Goal: Information Seeking & Learning: Learn about a topic

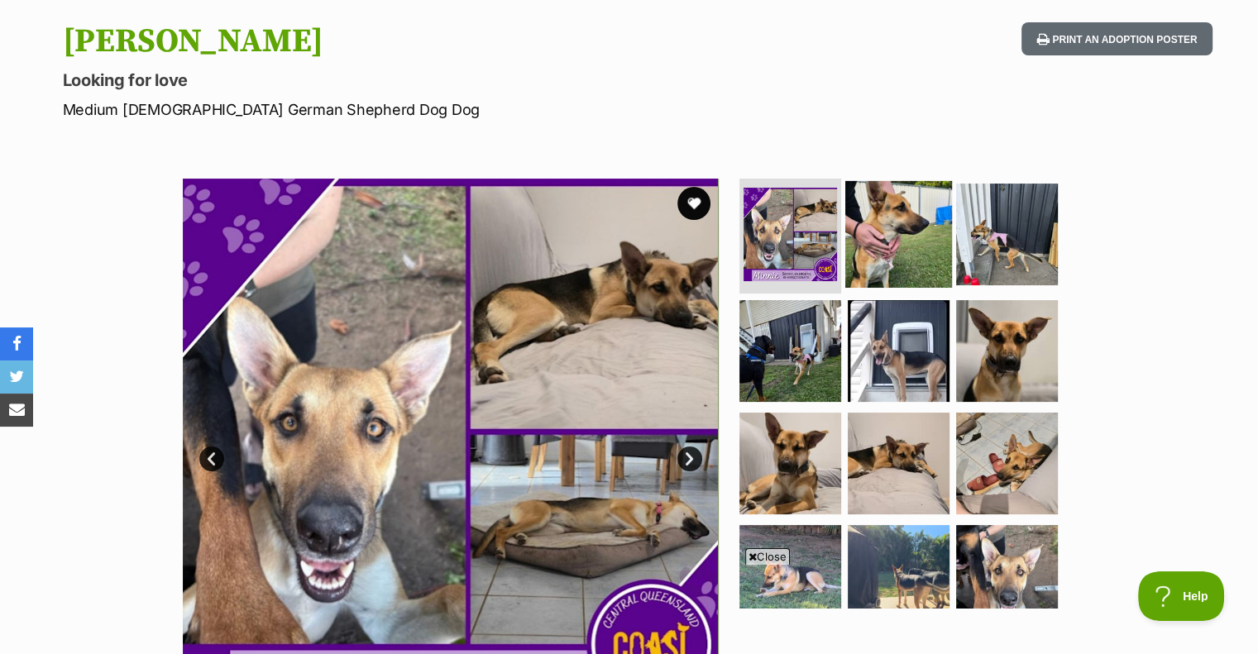
click at [911, 246] on img at bounding box center [898, 233] width 107 height 107
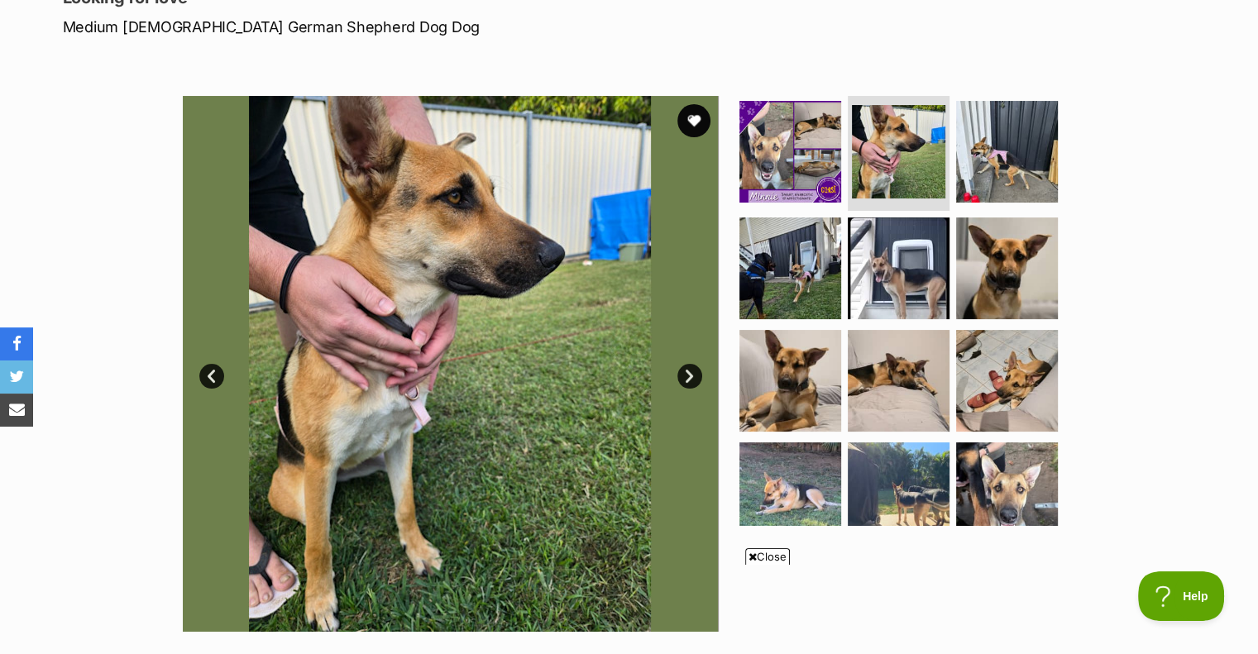
scroll to position [331, 0]
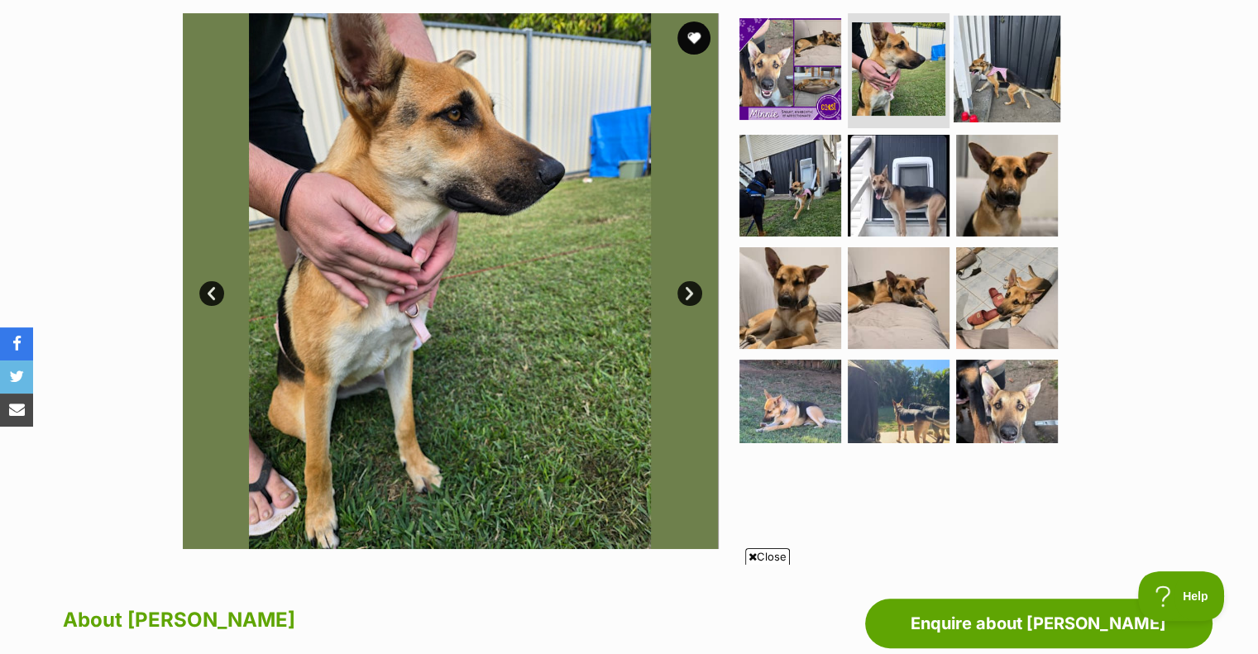
click at [987, 107] on img at bounding box center [1007, 68] width 107 height 107
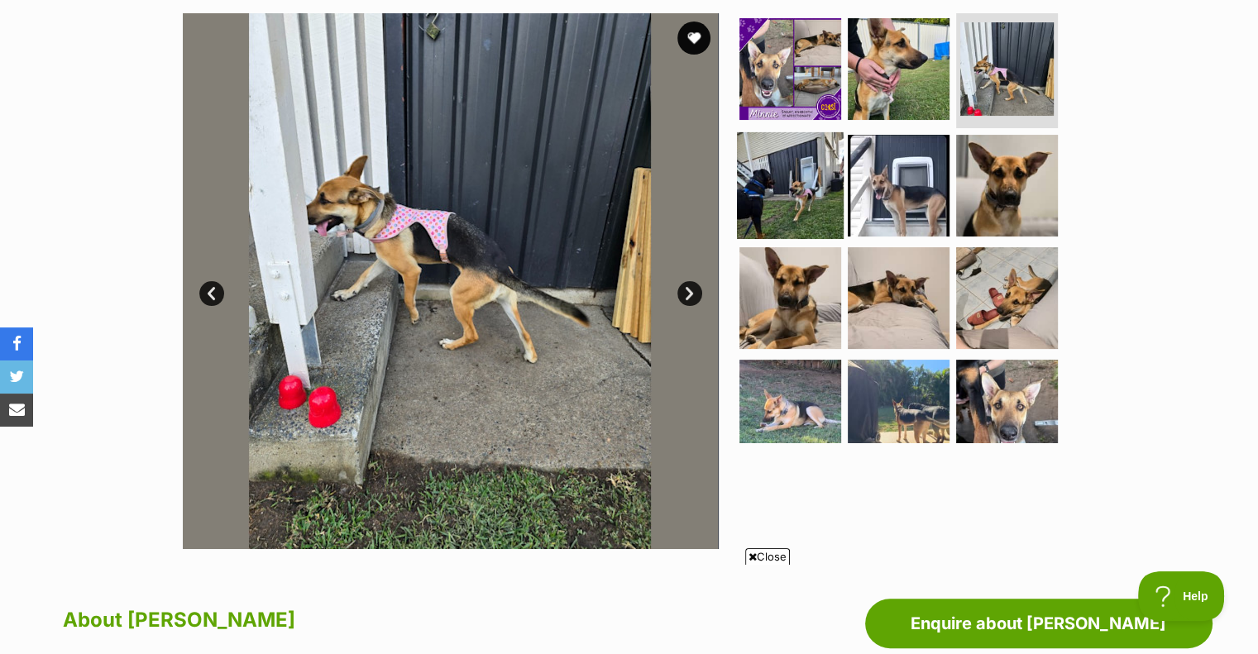
click at [809, 187] on img at bounding box center [790, 185] width 107 height 107
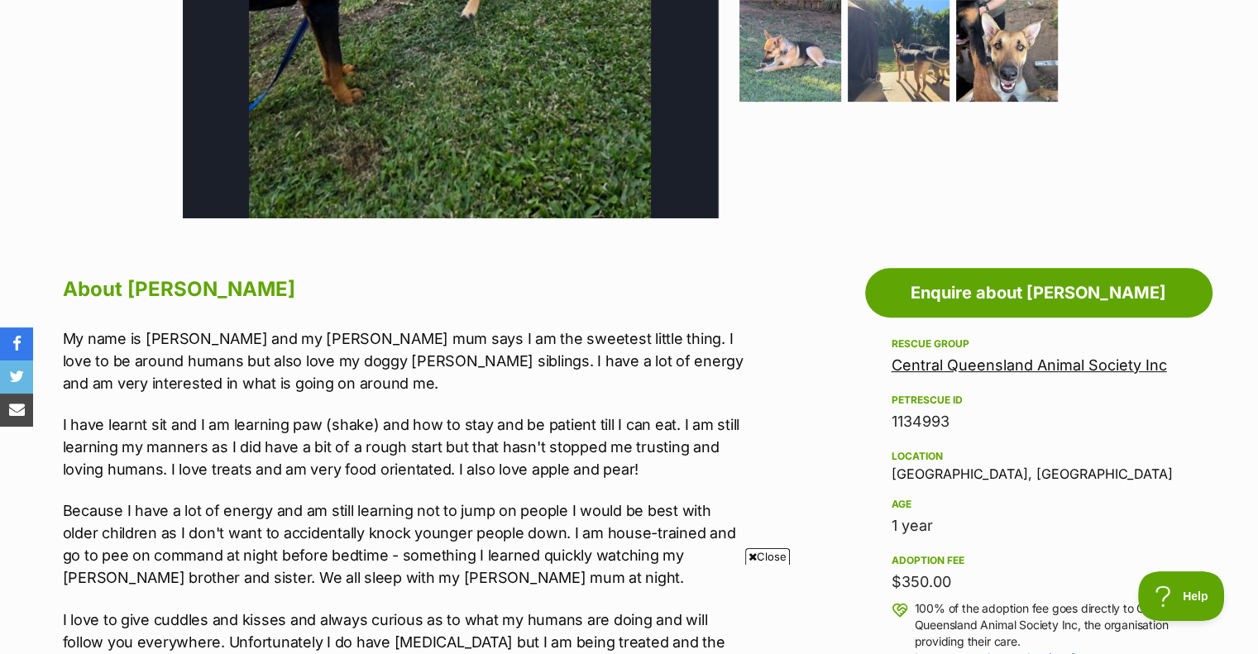
scroll to position [744, 0]
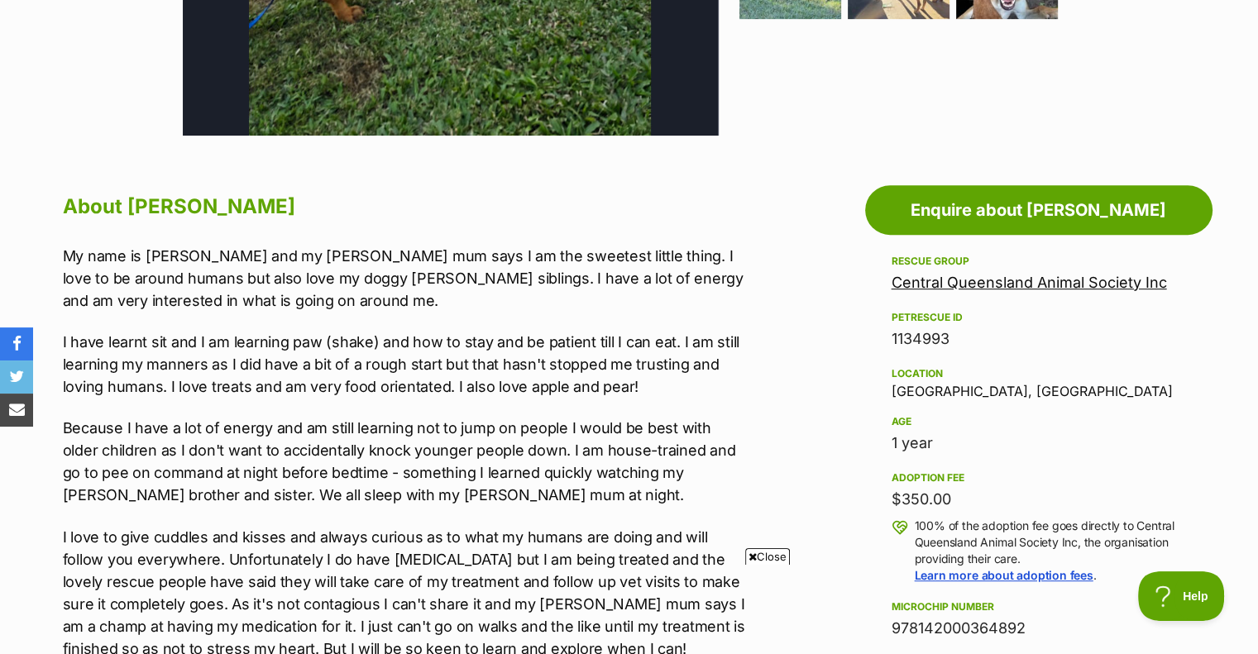
click at [780, 549] on span "Close" at bounding box center [767, 556] width 45 height 17
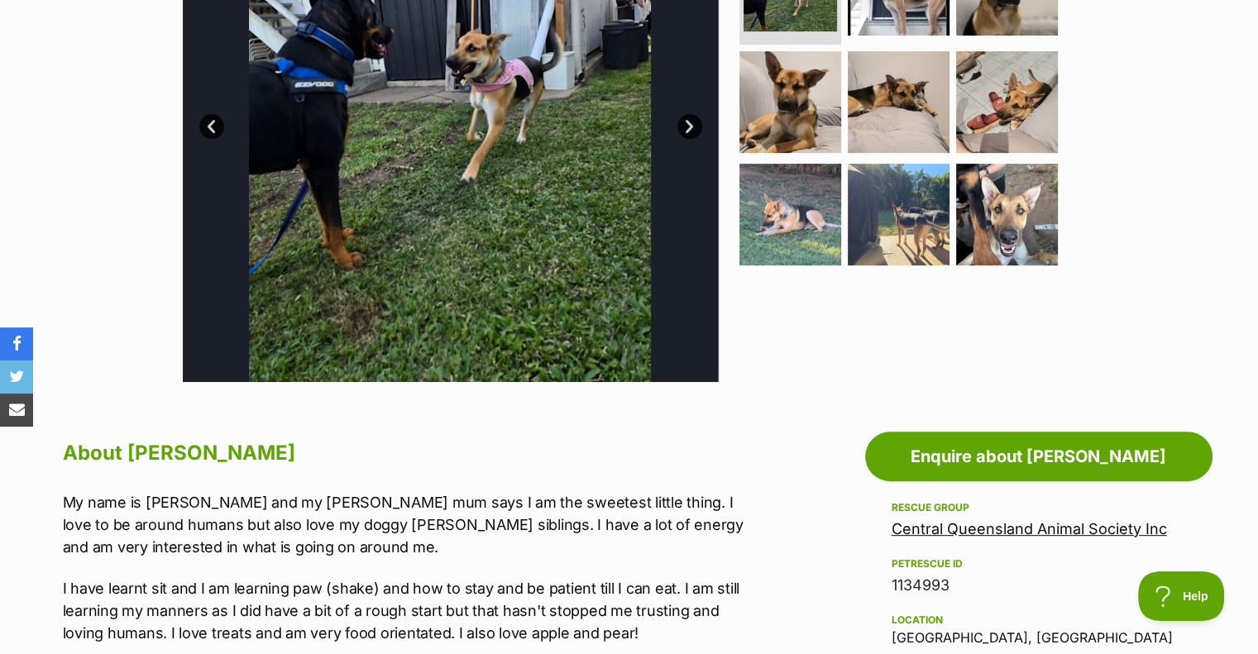
scroll to position [496, 0]
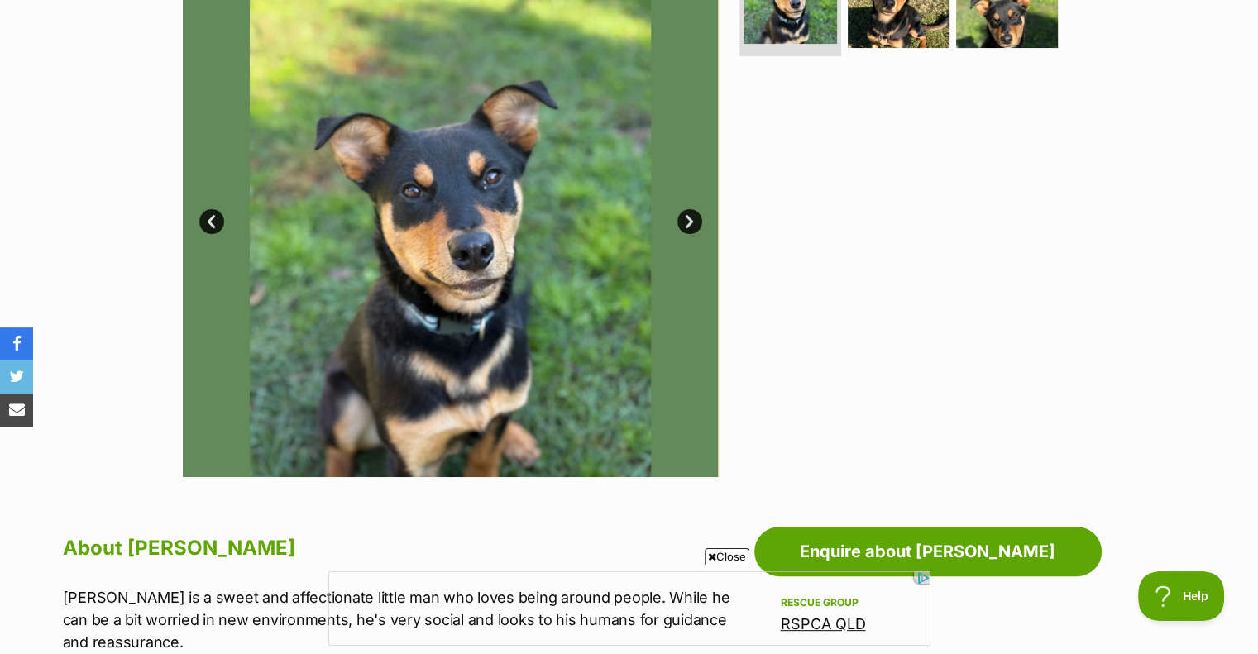
scroll to position [414, 0]
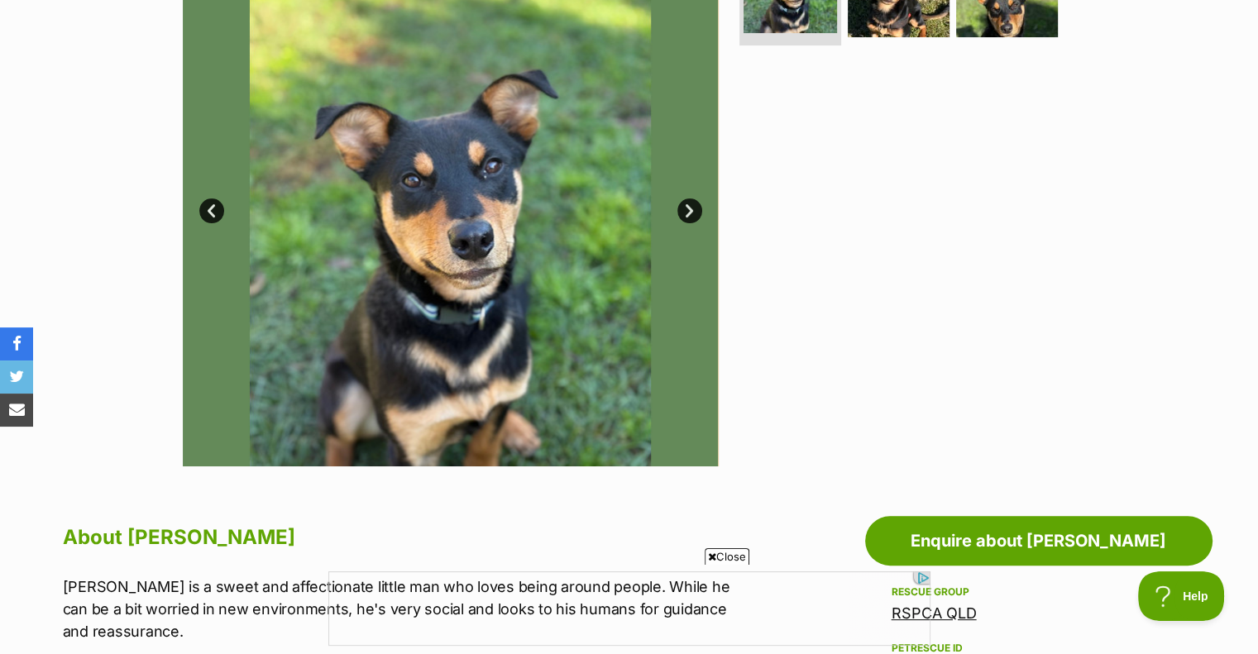
click at [733, 556] on span "Close" at bounding box center [727, 556] width 45 height 17
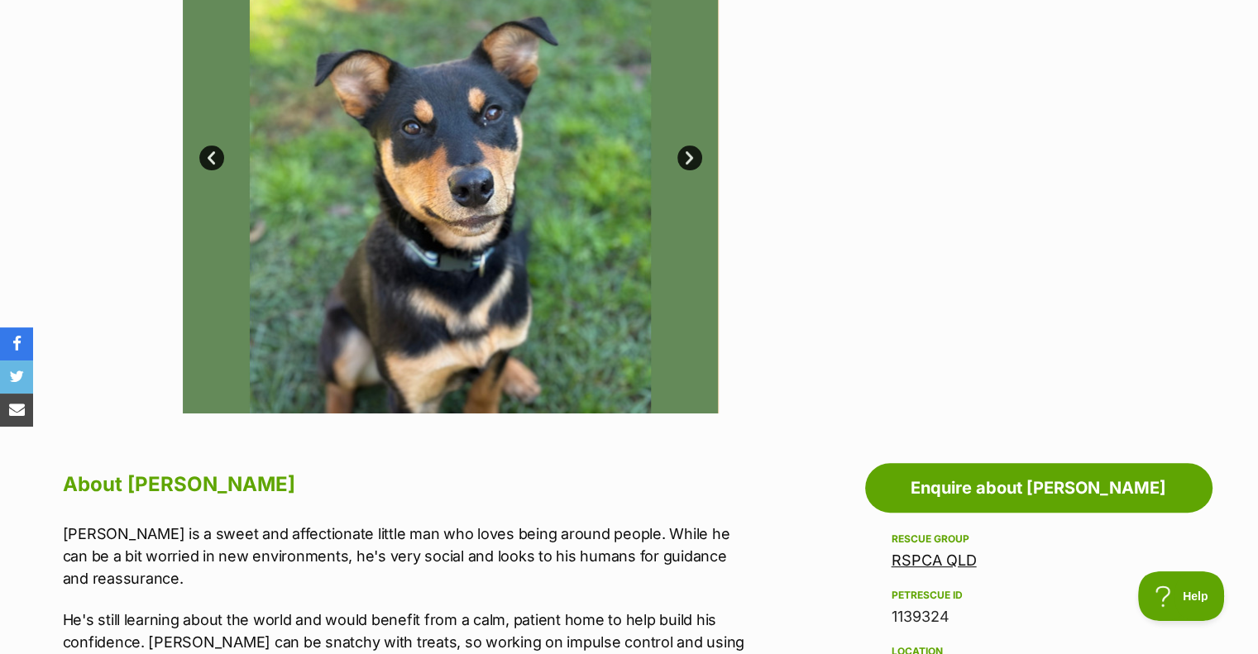
scroll to position [331, 0]
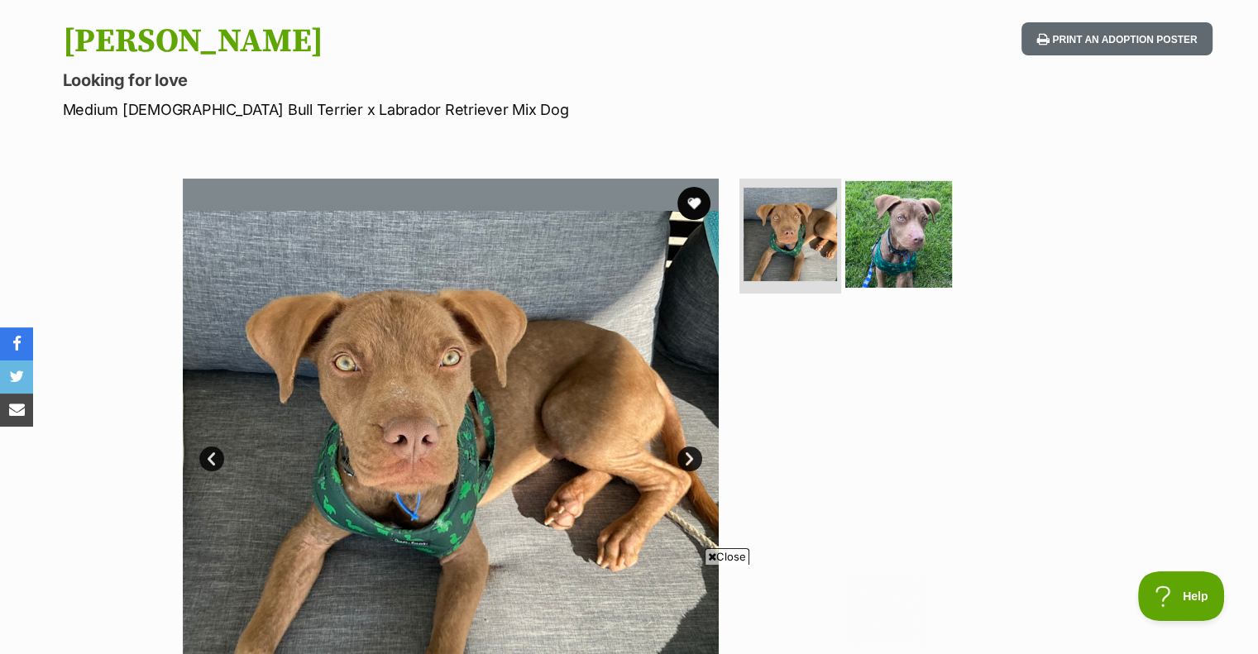
click at [881, 244] on img at bounding box center [898, 233] width 107 height 107
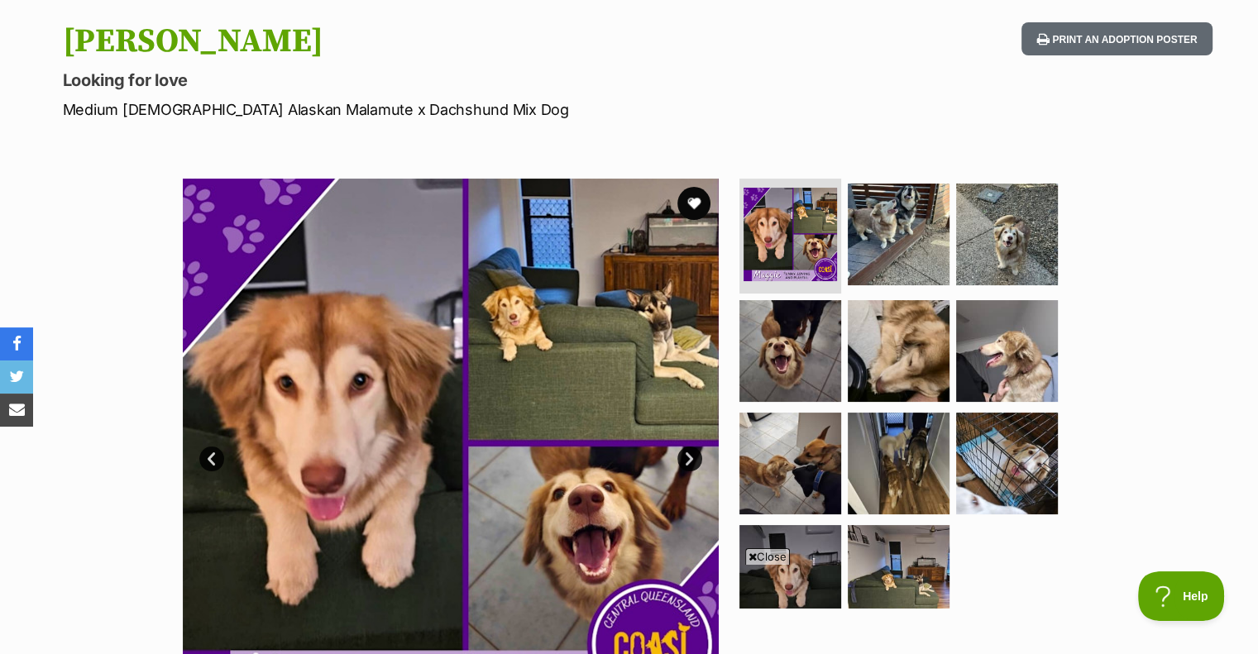
click at [765, 552] on span "Close" at bounding box center [767, 556] width 45 height 17
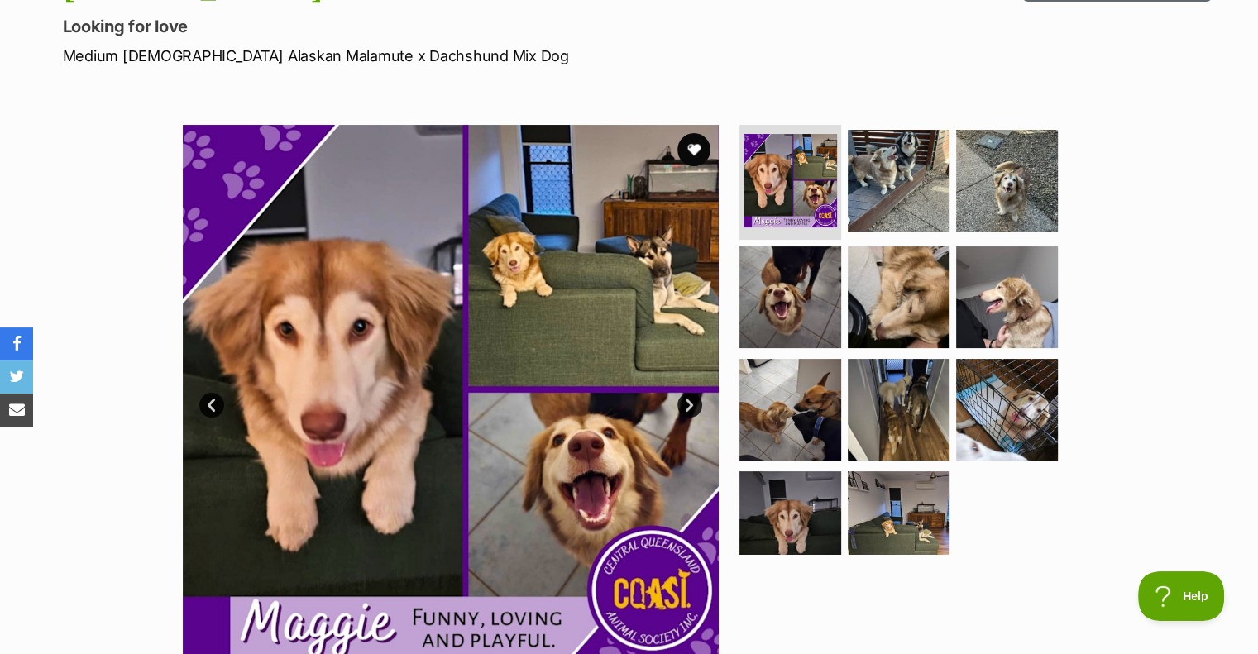
scroll to position [248, 0]
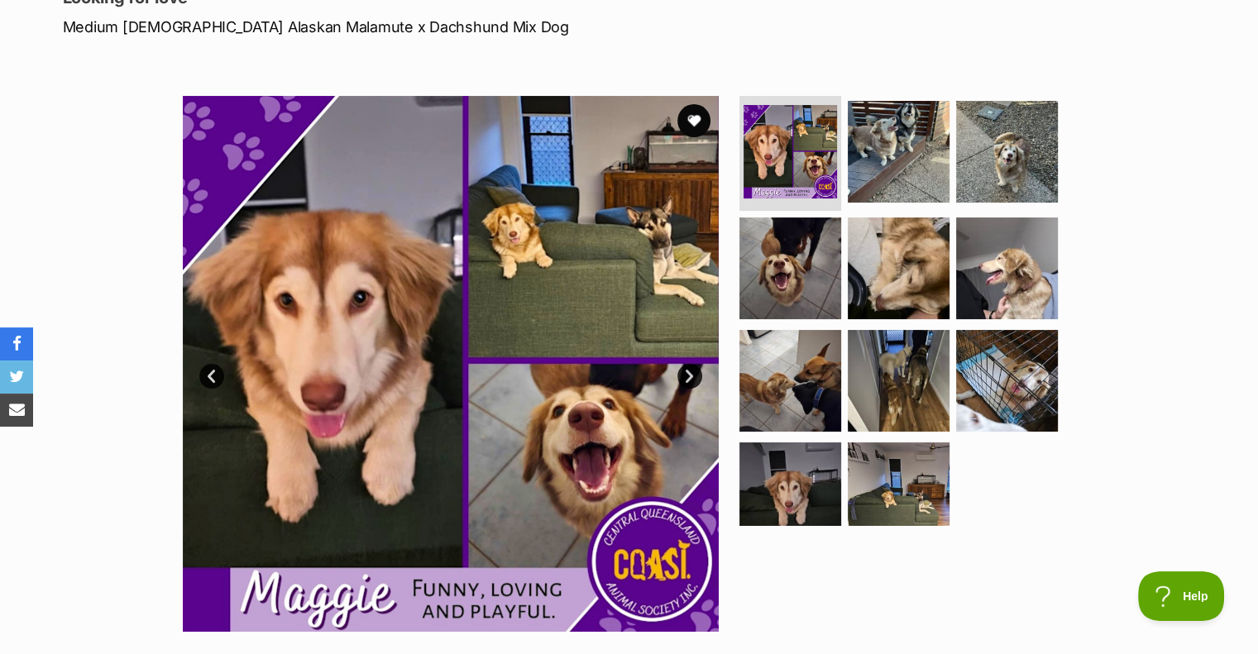
click at [691, 366] on link "Next" at bounding box center [689, 376] width 25 height 25
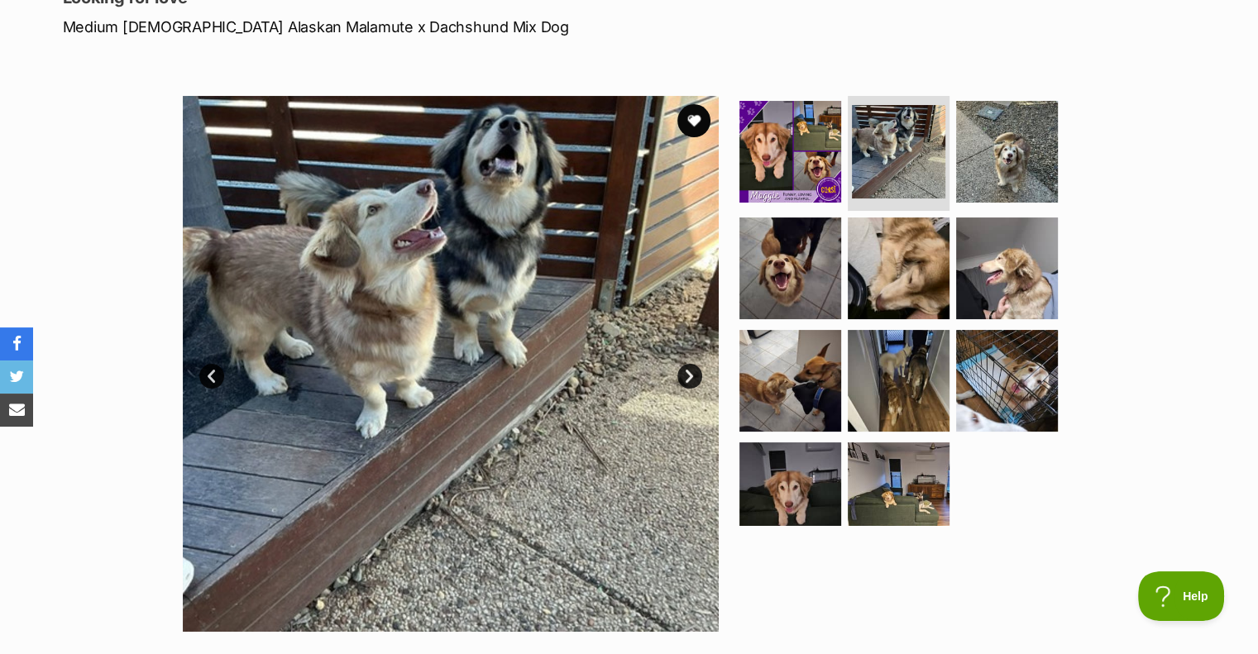
scroll to position [0, 0]
click at [689, 378] on link "Next" at bounding box center [689, 376] width 25 height 25
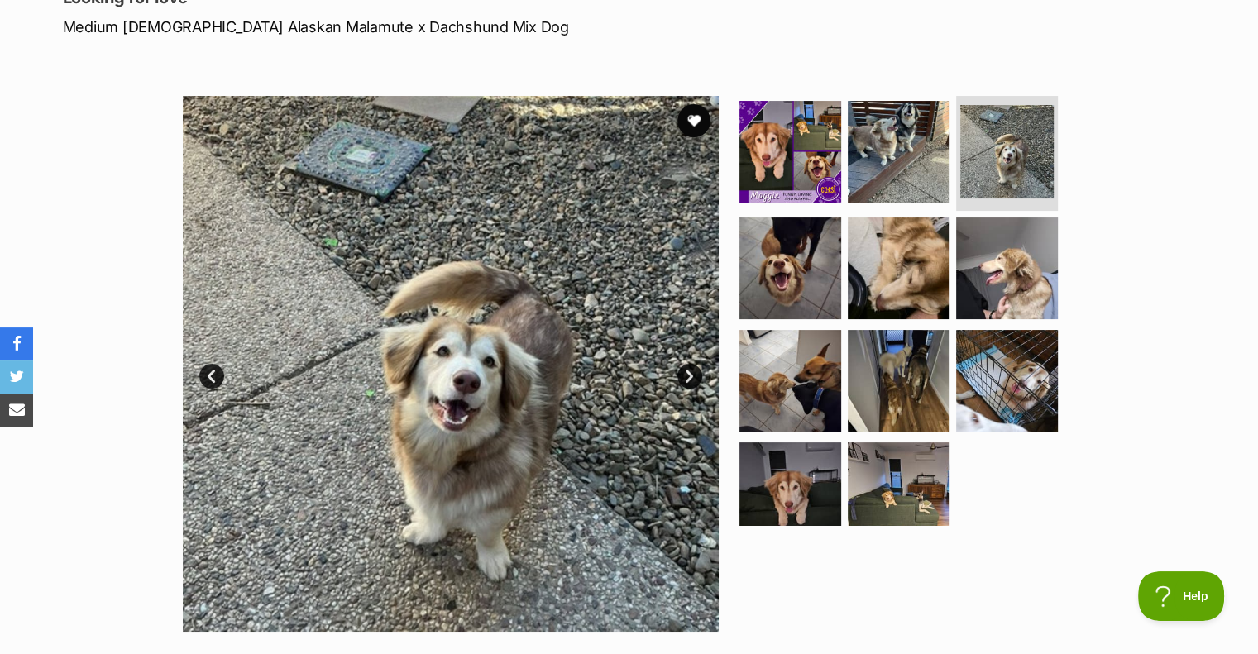
click at [689, 378] on link "Next" at bounding box center [689, 376] width 25 height 25
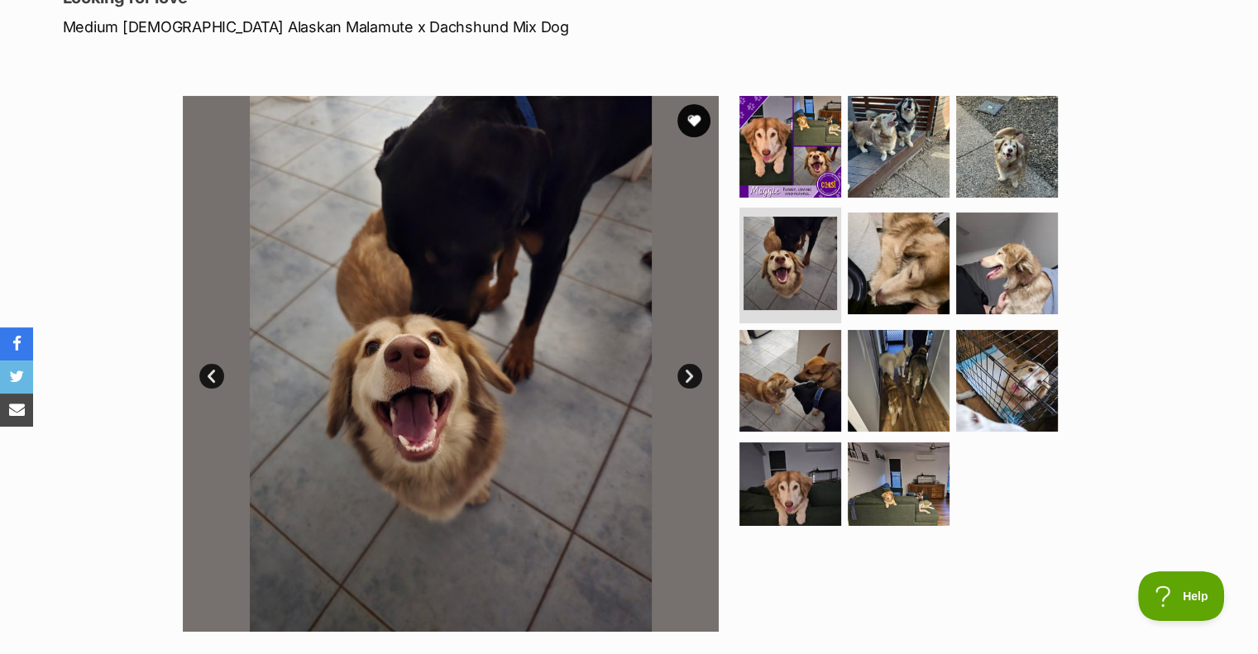
click at [689, 378] on link "Next" at bounding box center [689, 376] width 25 height 25
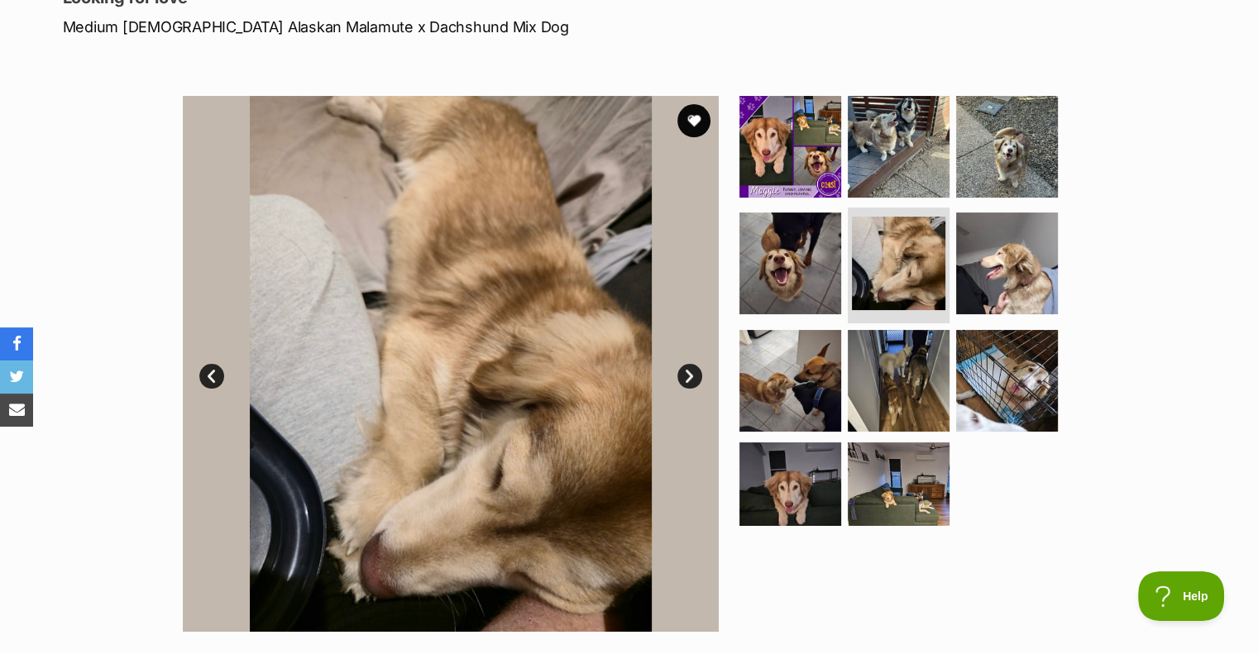
click at [689, 378] on link "Next" at bounding box center [689, 376] width 25 height 25
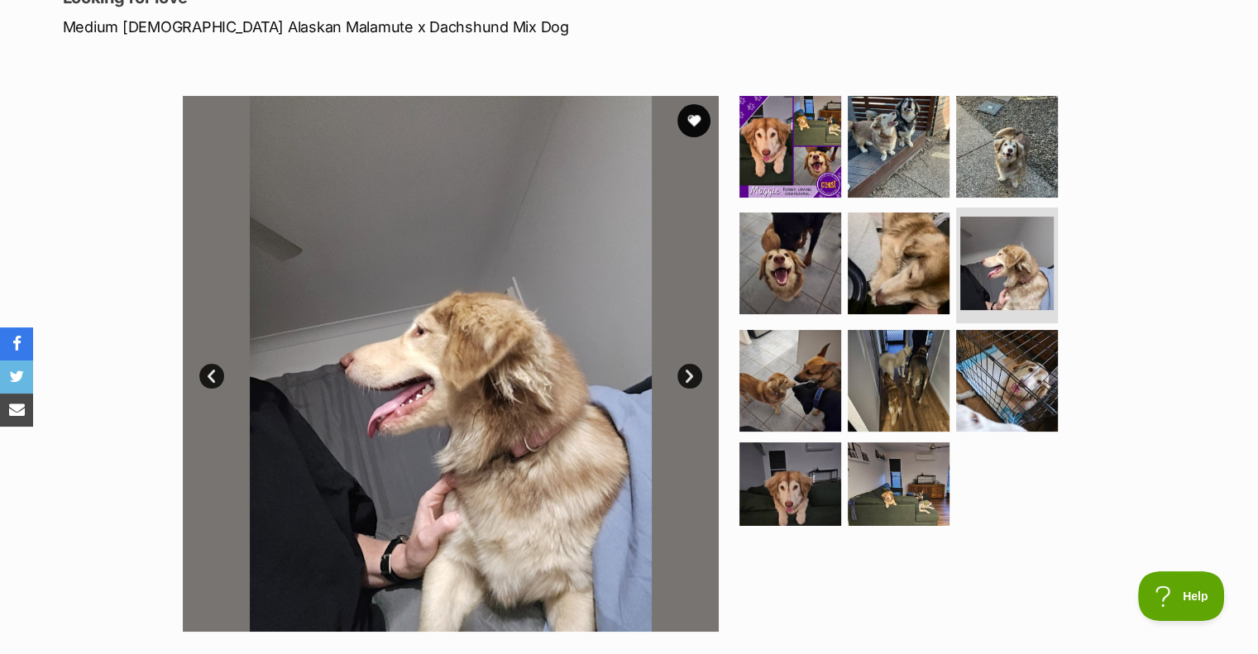
click at [689, 378] on link "Next" at bounding box center [689, 376] width 25 height 25
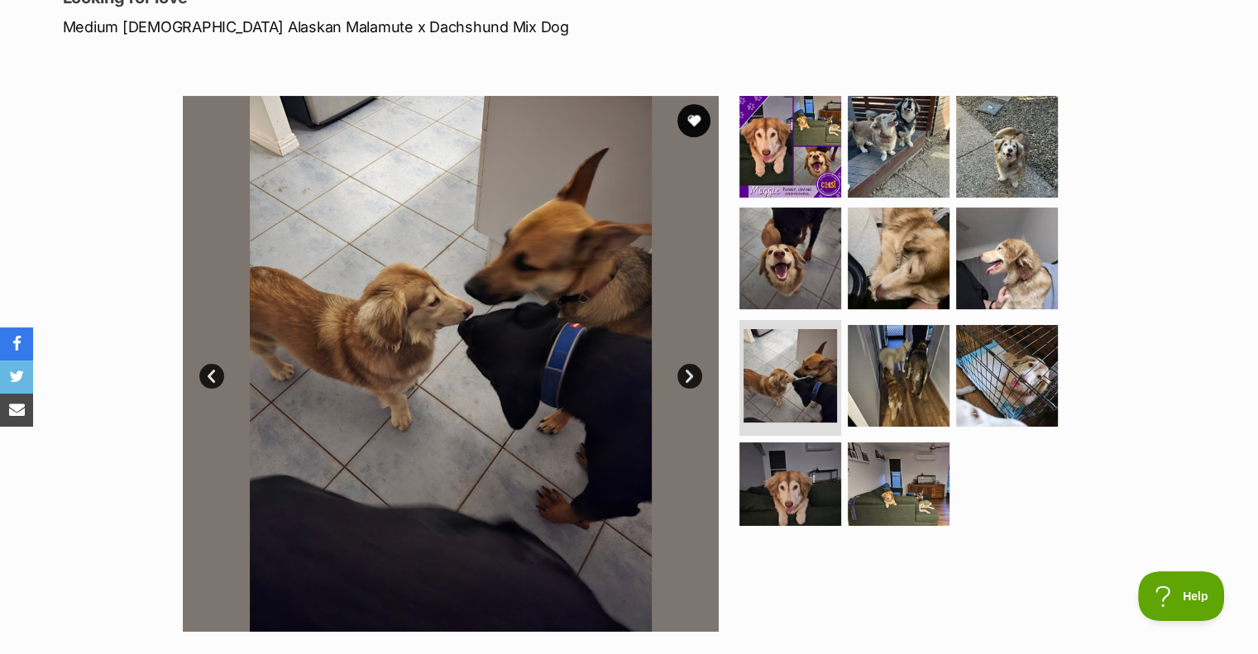
click at [689, 378] on link "Next" at bounding box center [689, 376] width 25 height 25
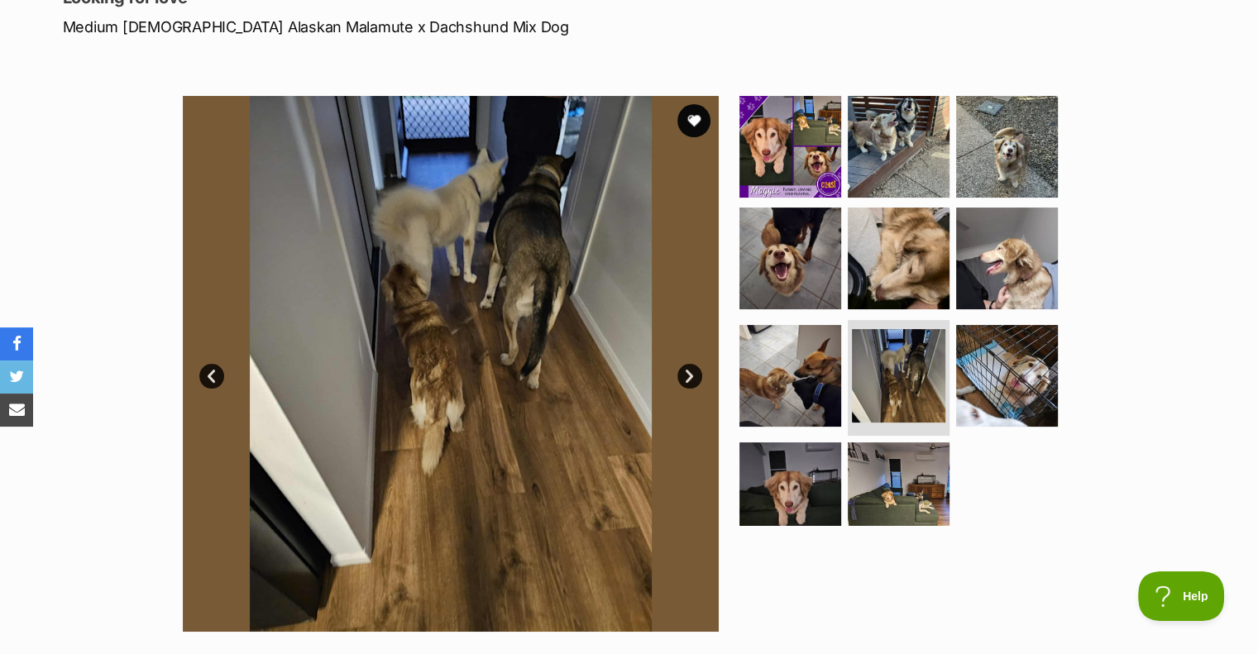
click at [689, 378] on link "Next" at bounding box center [689, 376] width 25 height 25
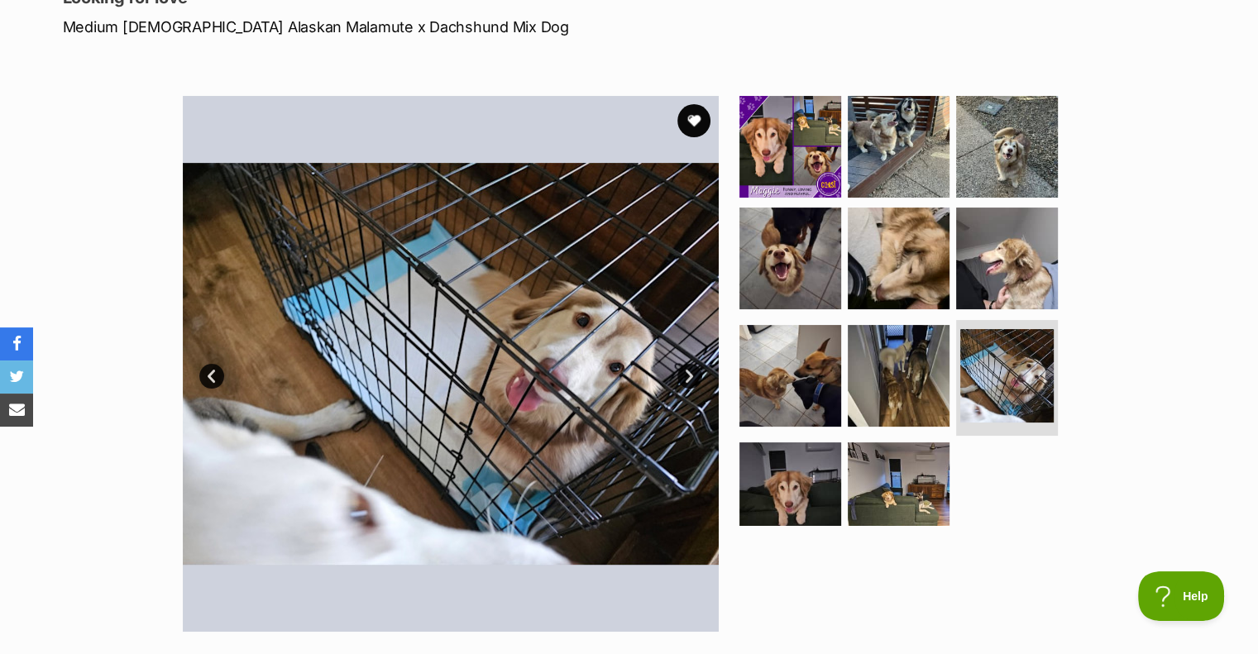
click at [689, 378] on link "Next" at bounding box center [689, 376] width 25 height 25
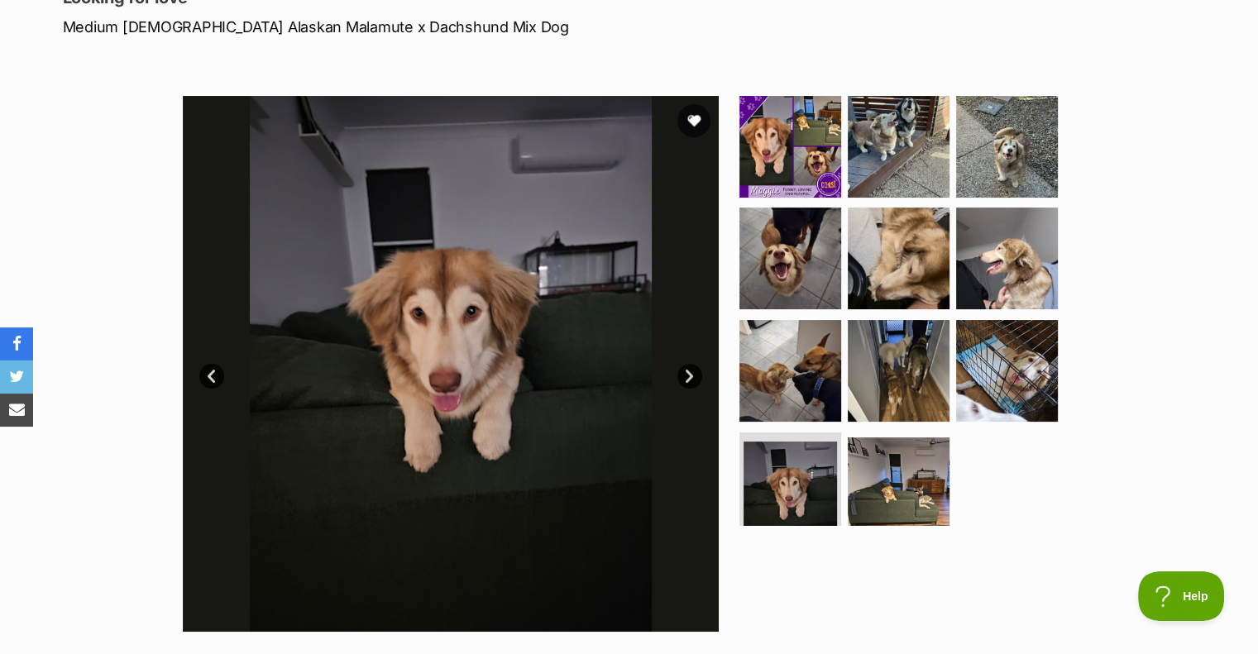
click at [689, 378] on link "Next" at bounding box center [689, 376] width 25 height 25
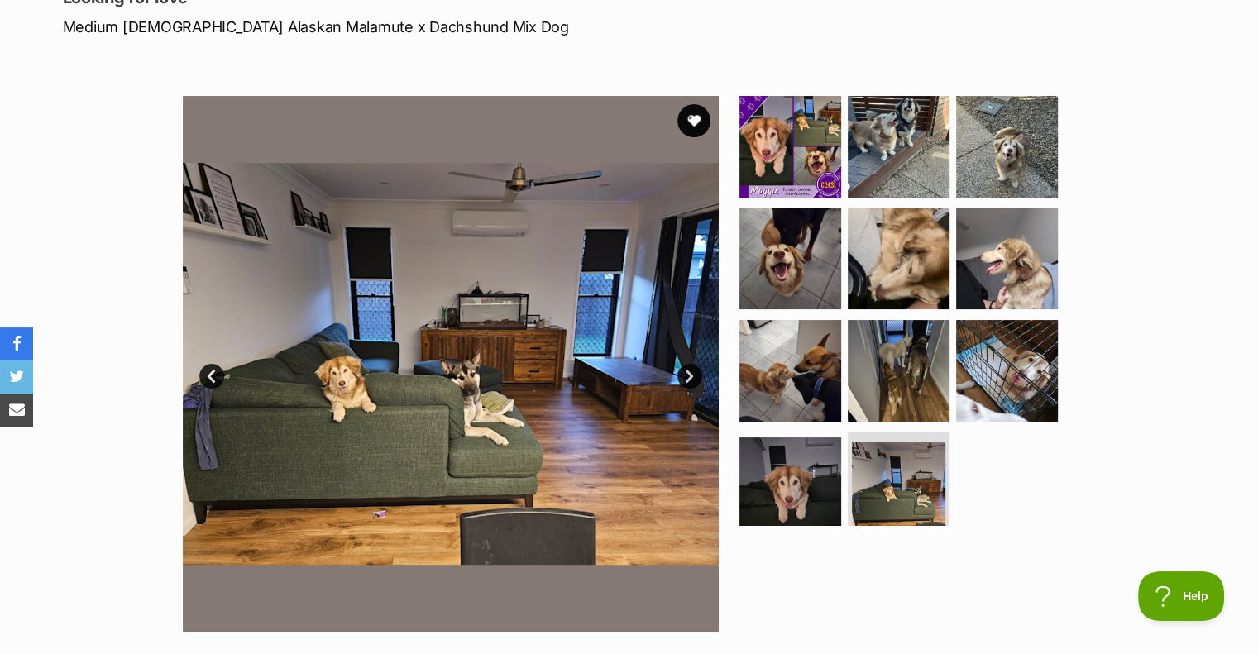
click at [689, 378] on link "Next" at bounding box center [689, 376] width 25 height 25
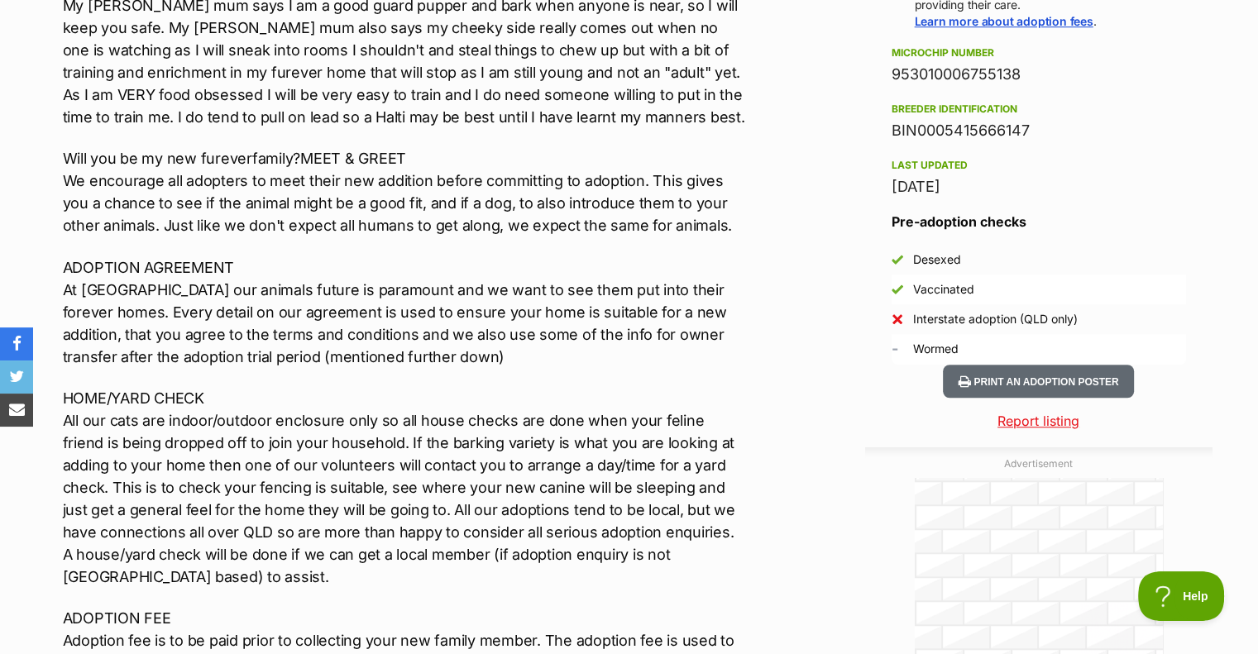
scroll to position [1323, 0]
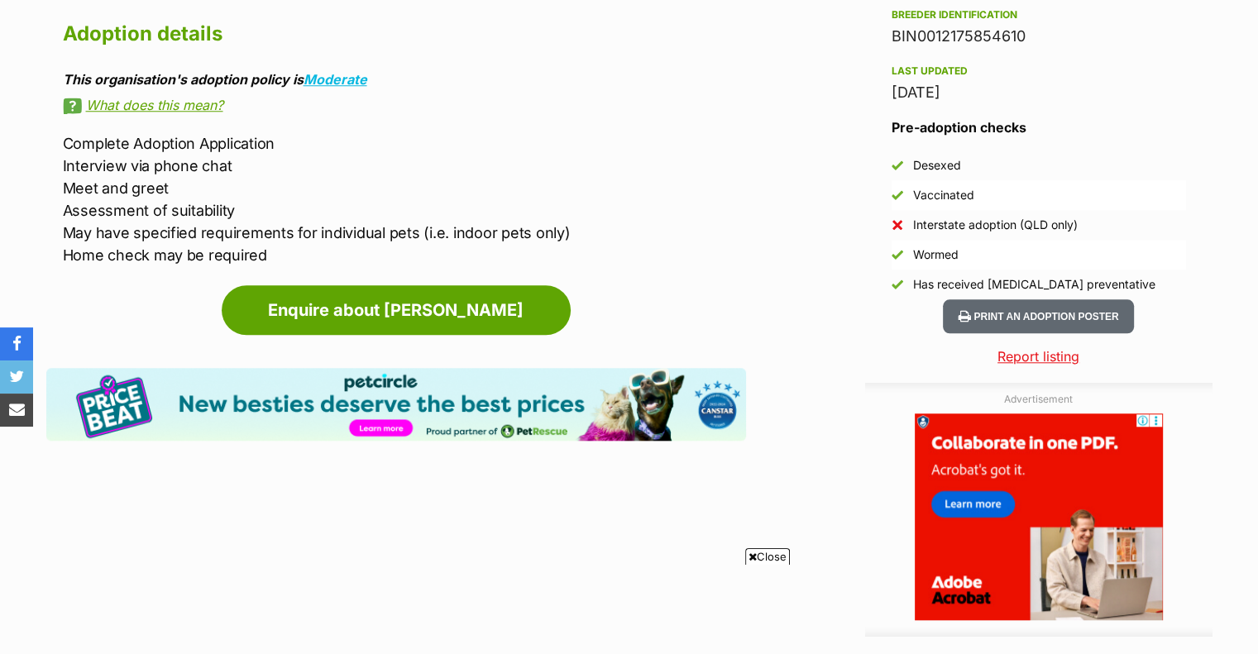
scroll to position [1489, 0]
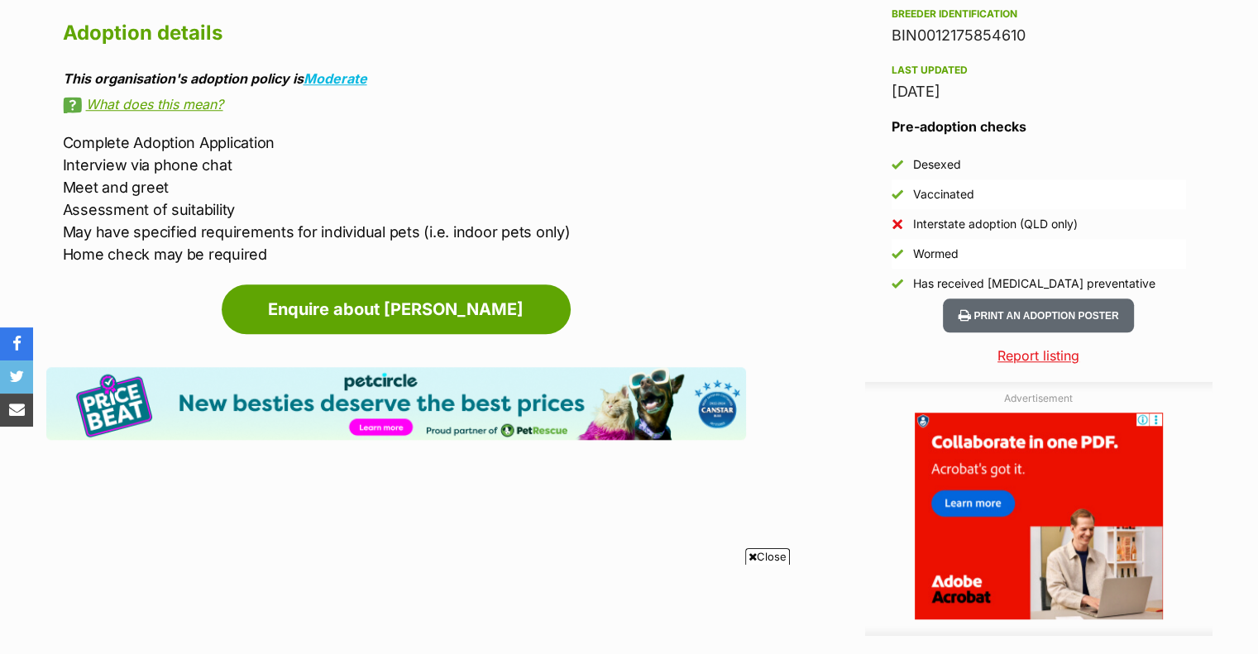
drag, startPoint x: 768, startPoint y: 552, endPoint x: 748, endPoint y: 537, distance: 24.8
click at [768, 552] on span "Close" at bounding box center [767, 556] width 45 height 17
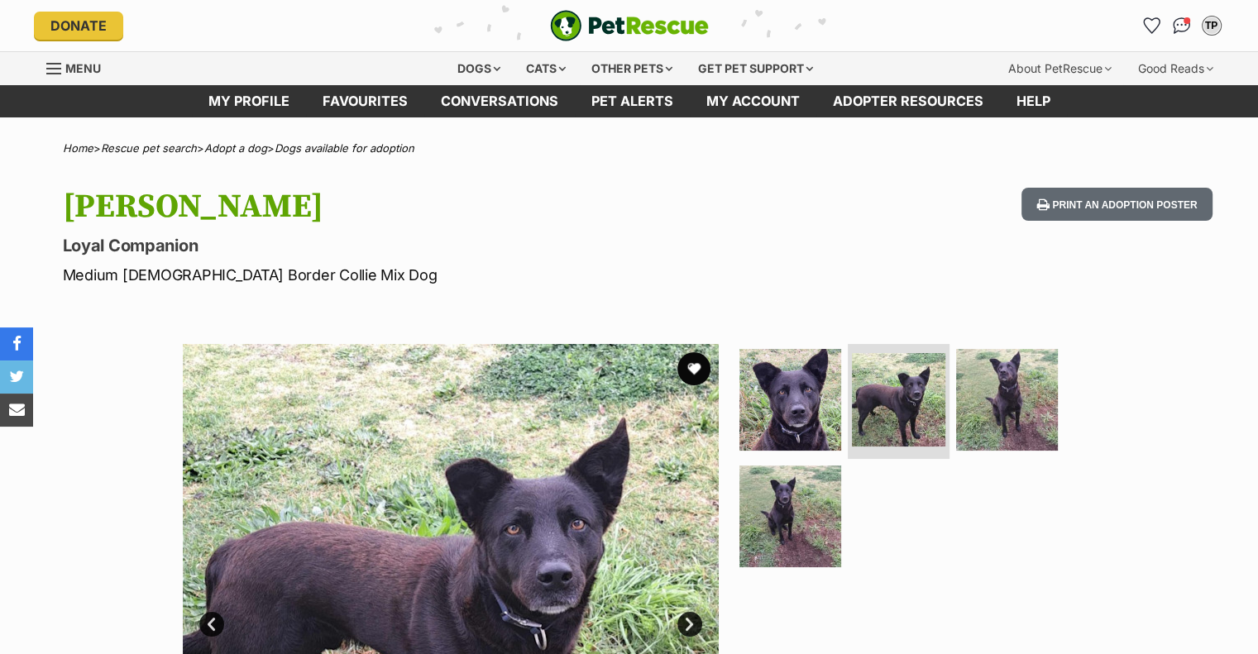
scroll to position [0, 0]
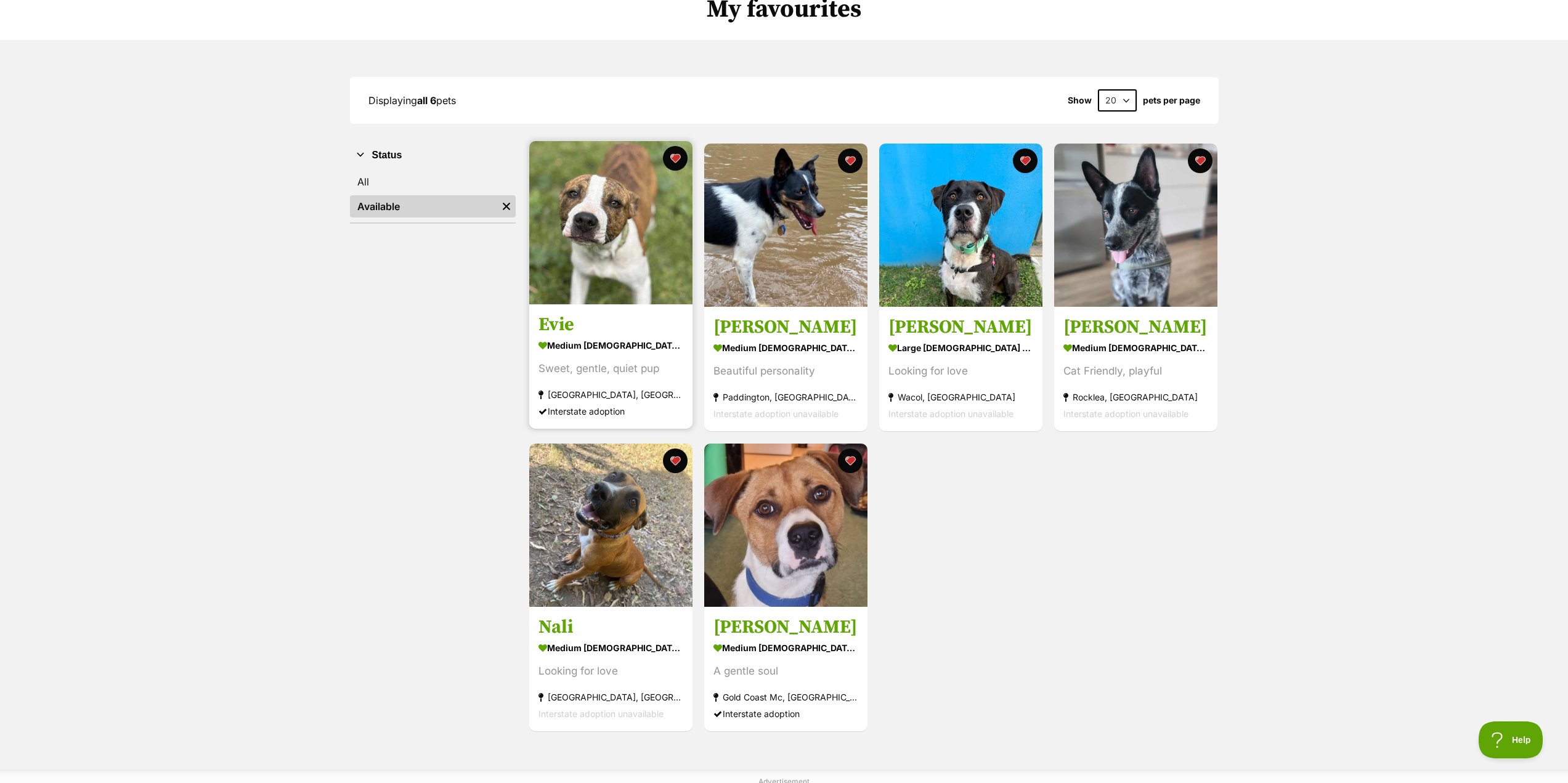
click at [614, 288] on img at bounding box center [611, 222] width 163 height 163
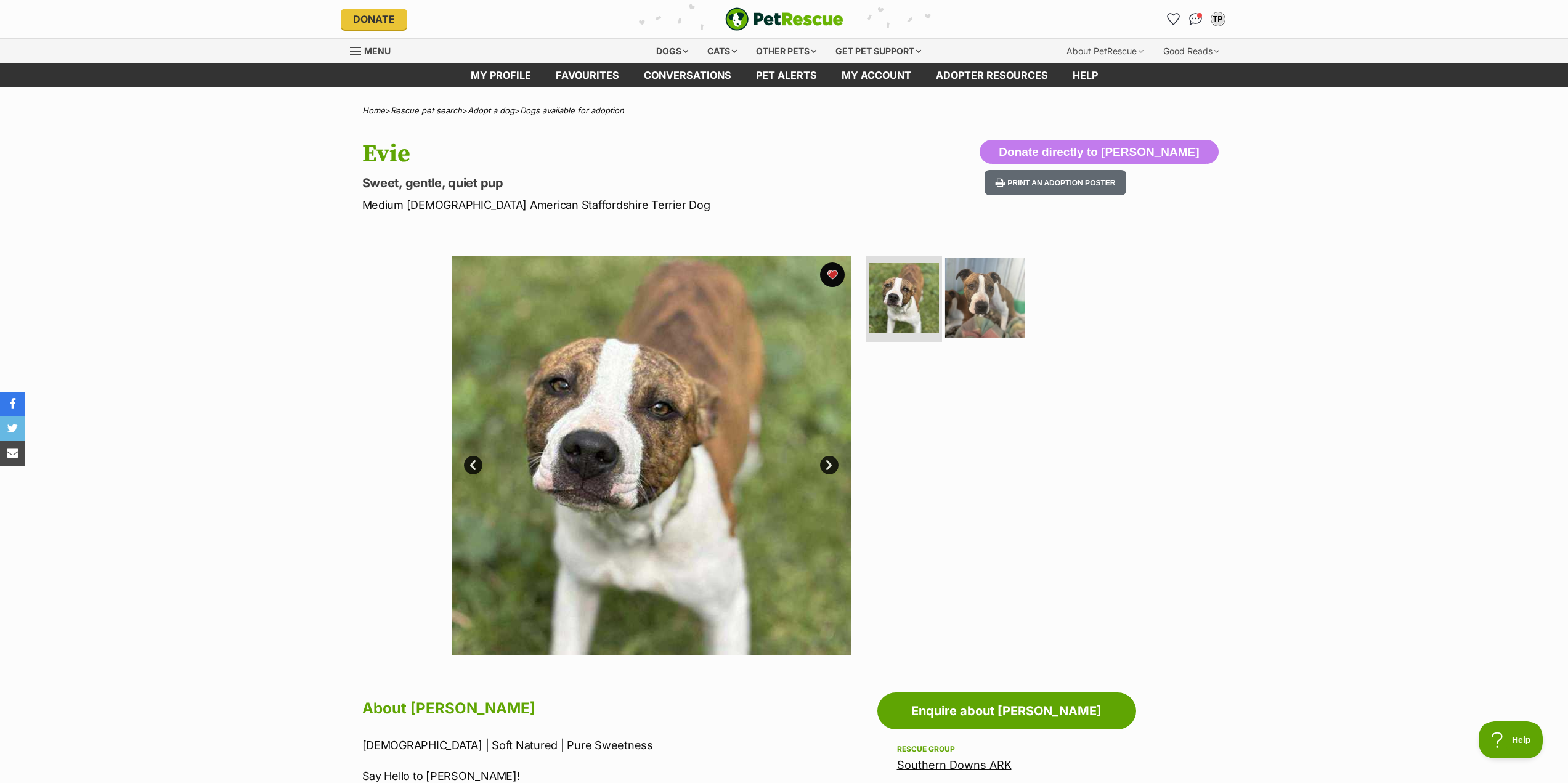
click at [1000, 312] on img at bounding box center [985, 297] width 80 height 80
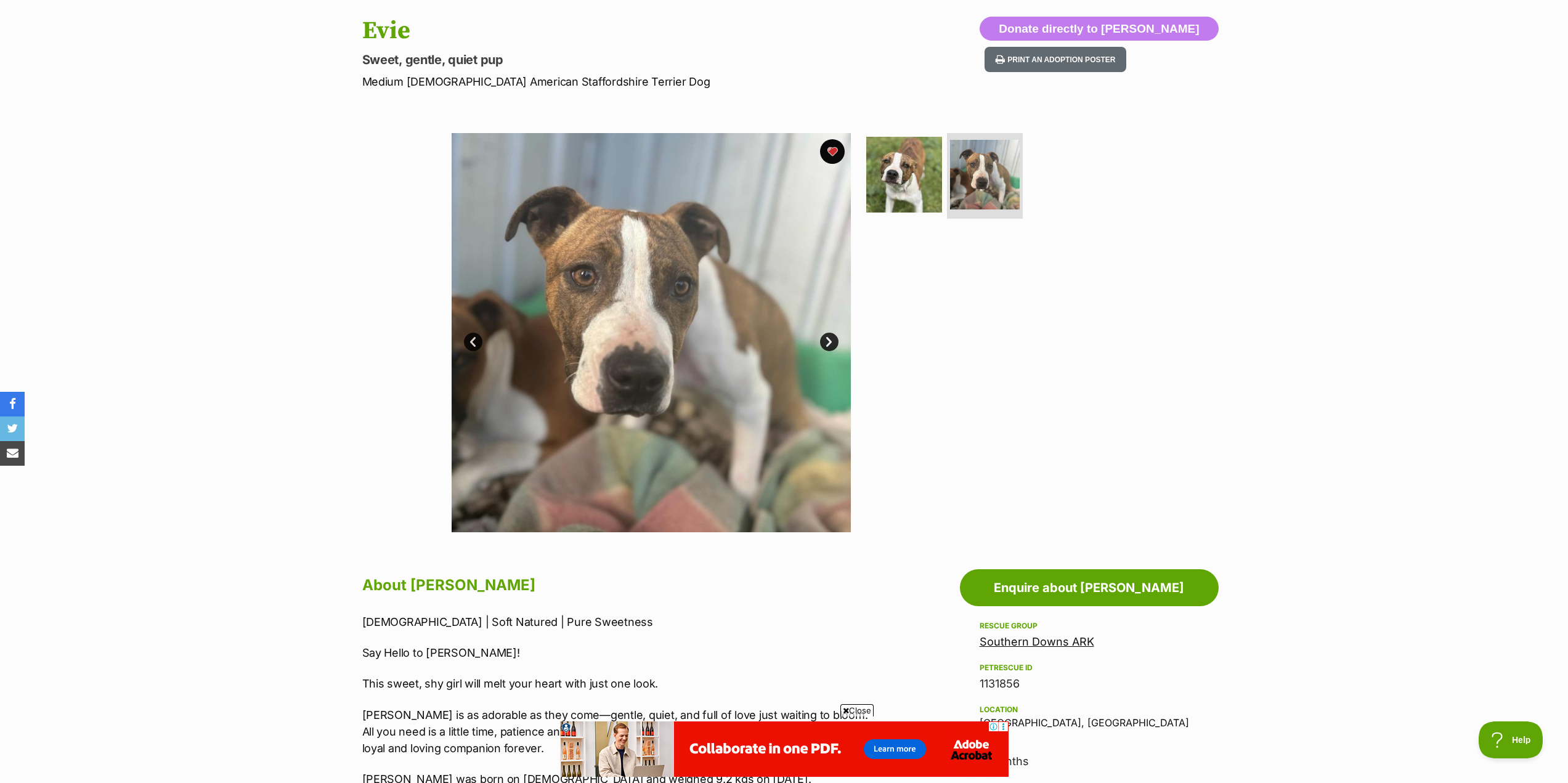
click at [1059, 643] on link "Southern Downs ARK" at bounding box center [1037, 641] width 115 height 13
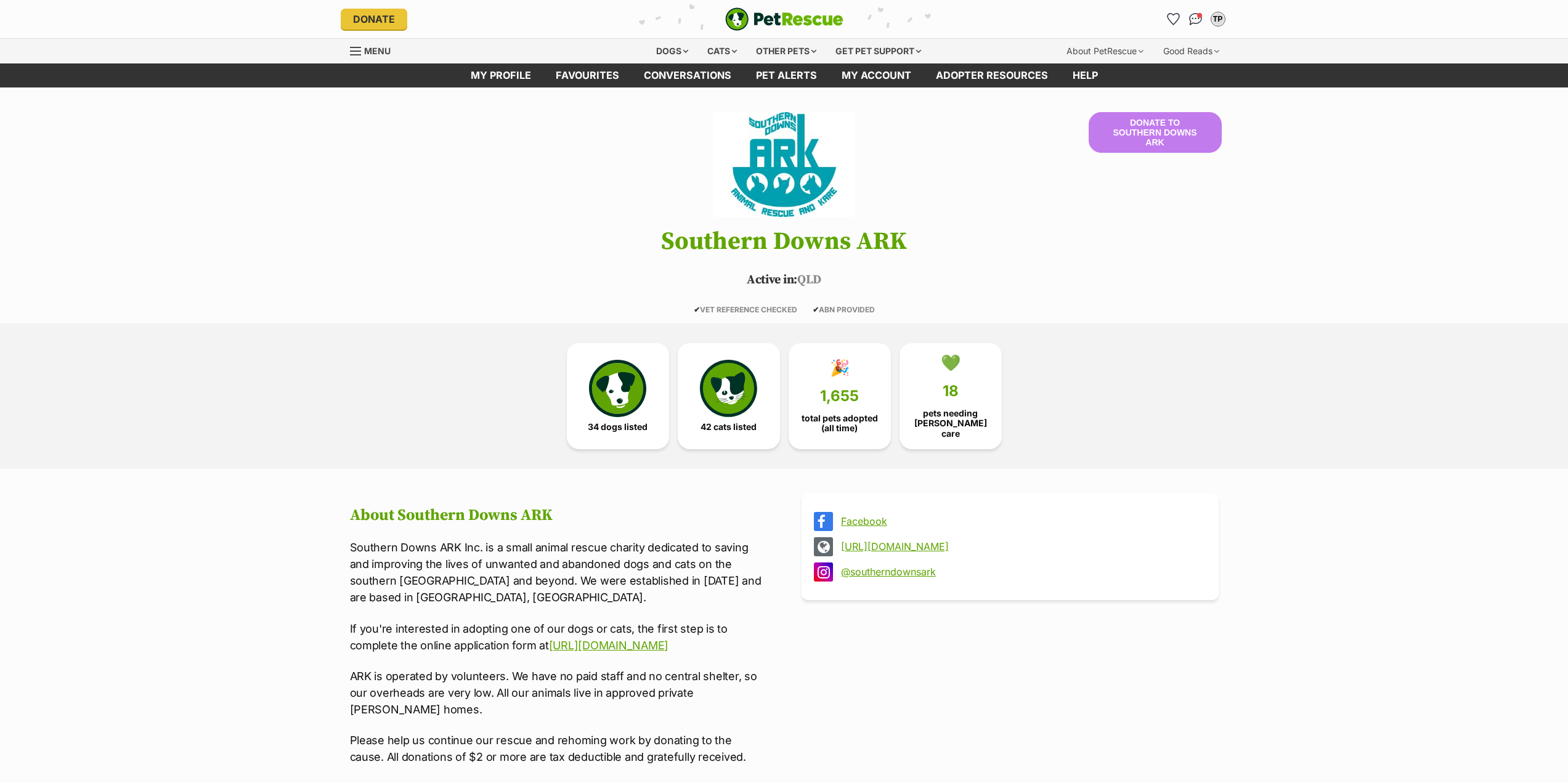
click at [872, 516] on link "Facebook" at bounding box center [1021, 521] width 361 height 11
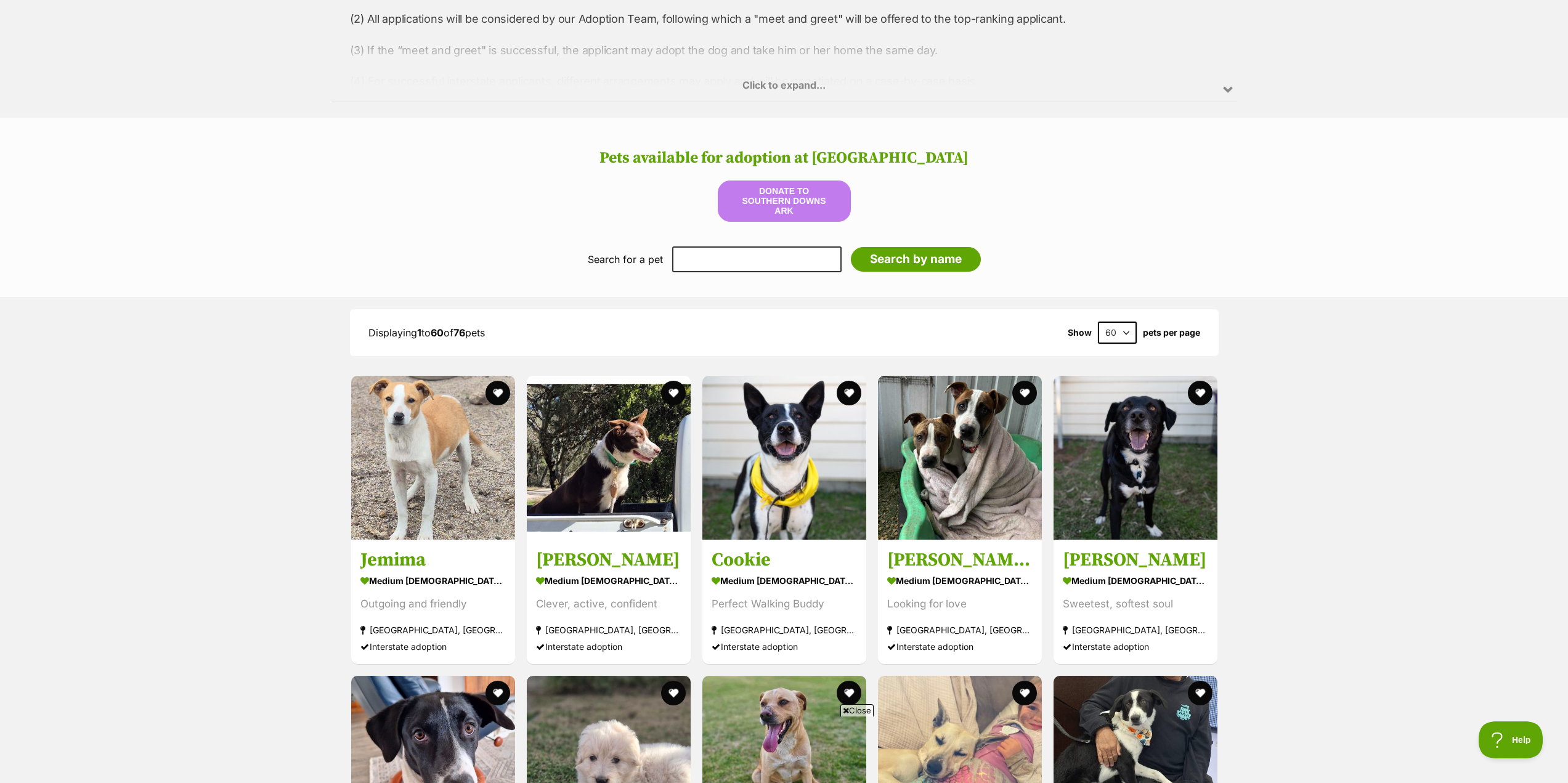
scroll to position [1109, 0]
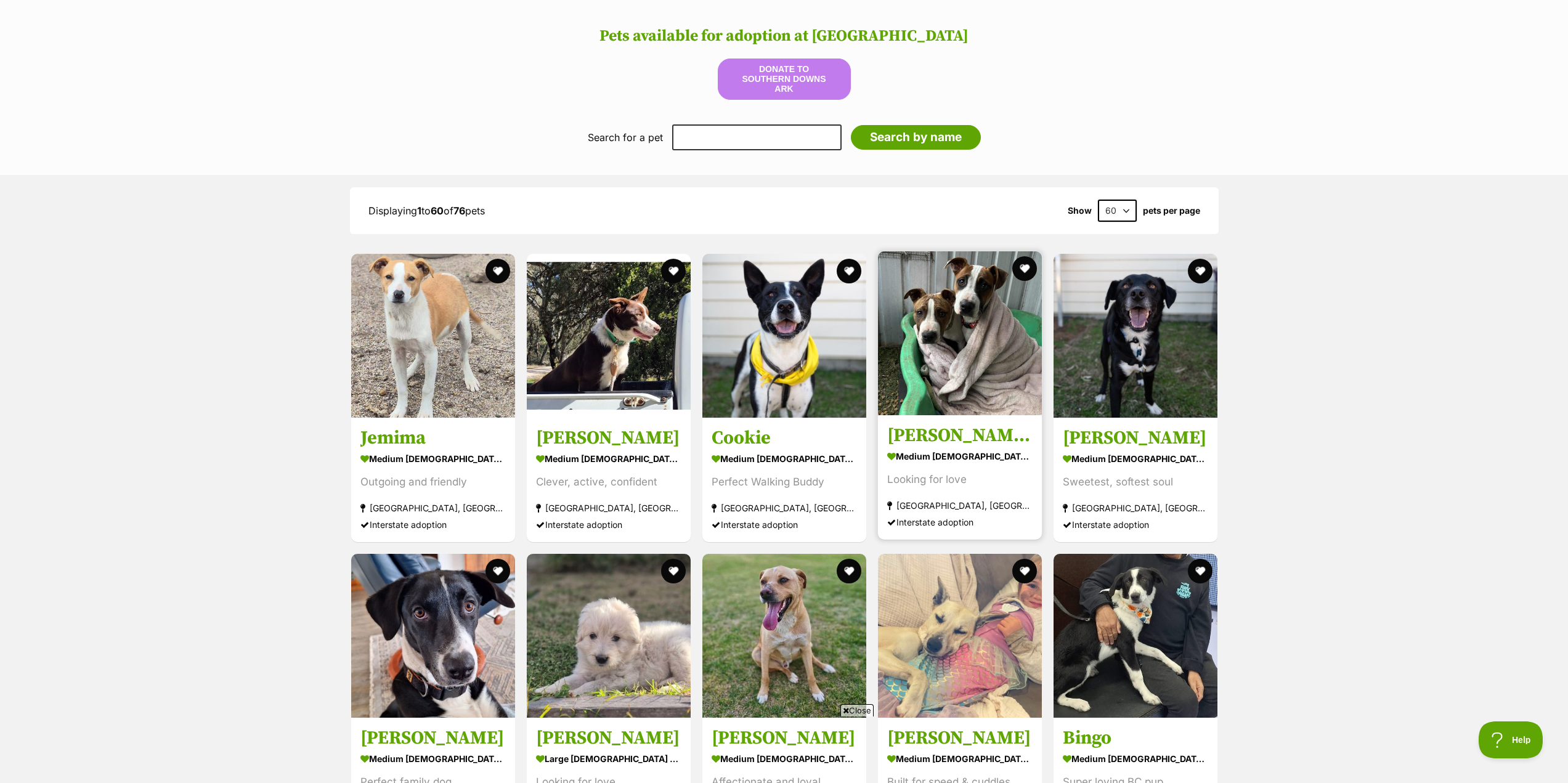
click at [945, 436] on h3 "[PERSON_NAME] & [PERSON_NAME]" at bounding box center [959, 435] width 145 height 23
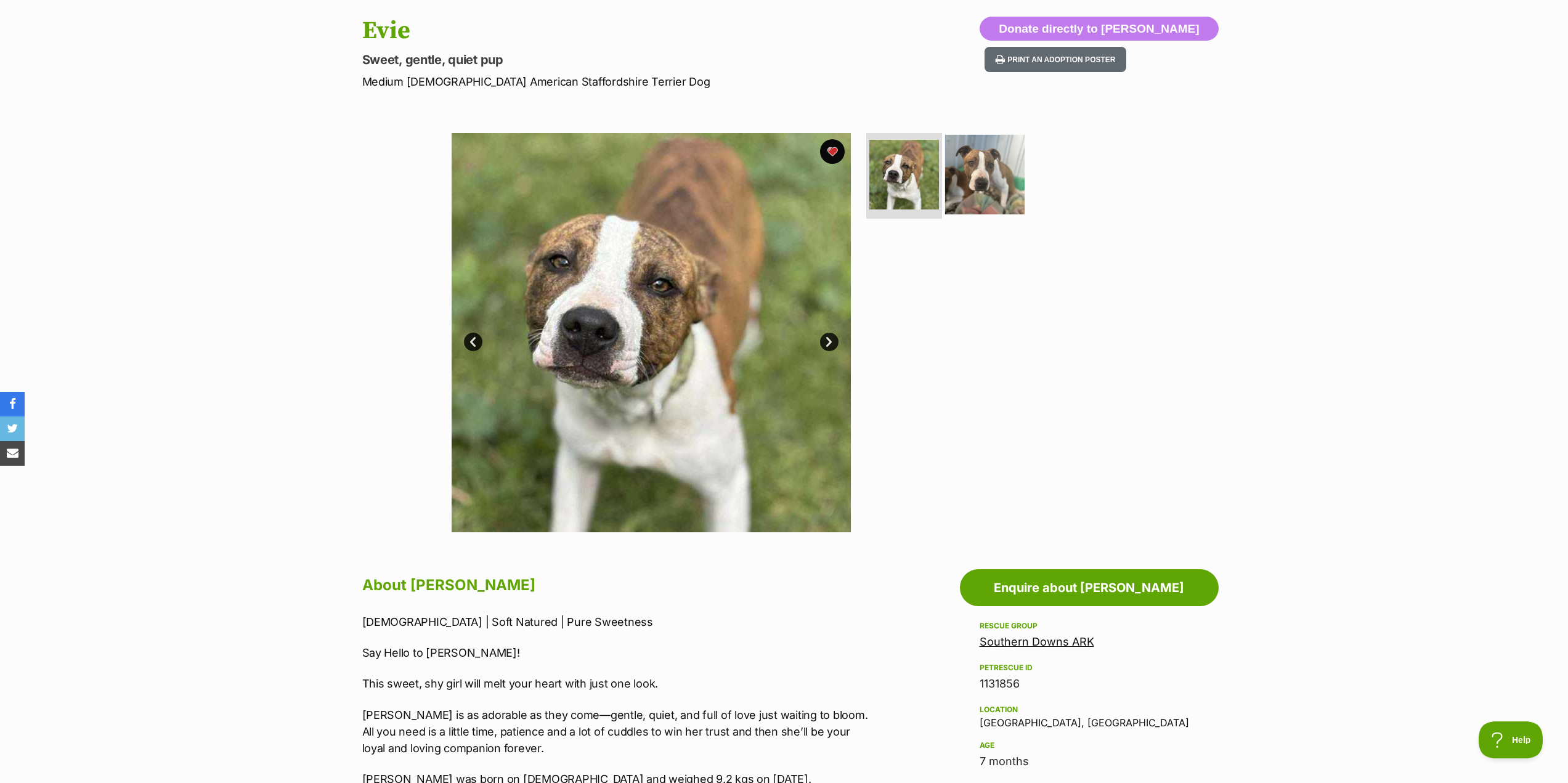
click at [984, 174] on img at bounding box center [985, 174] width 80 height 80
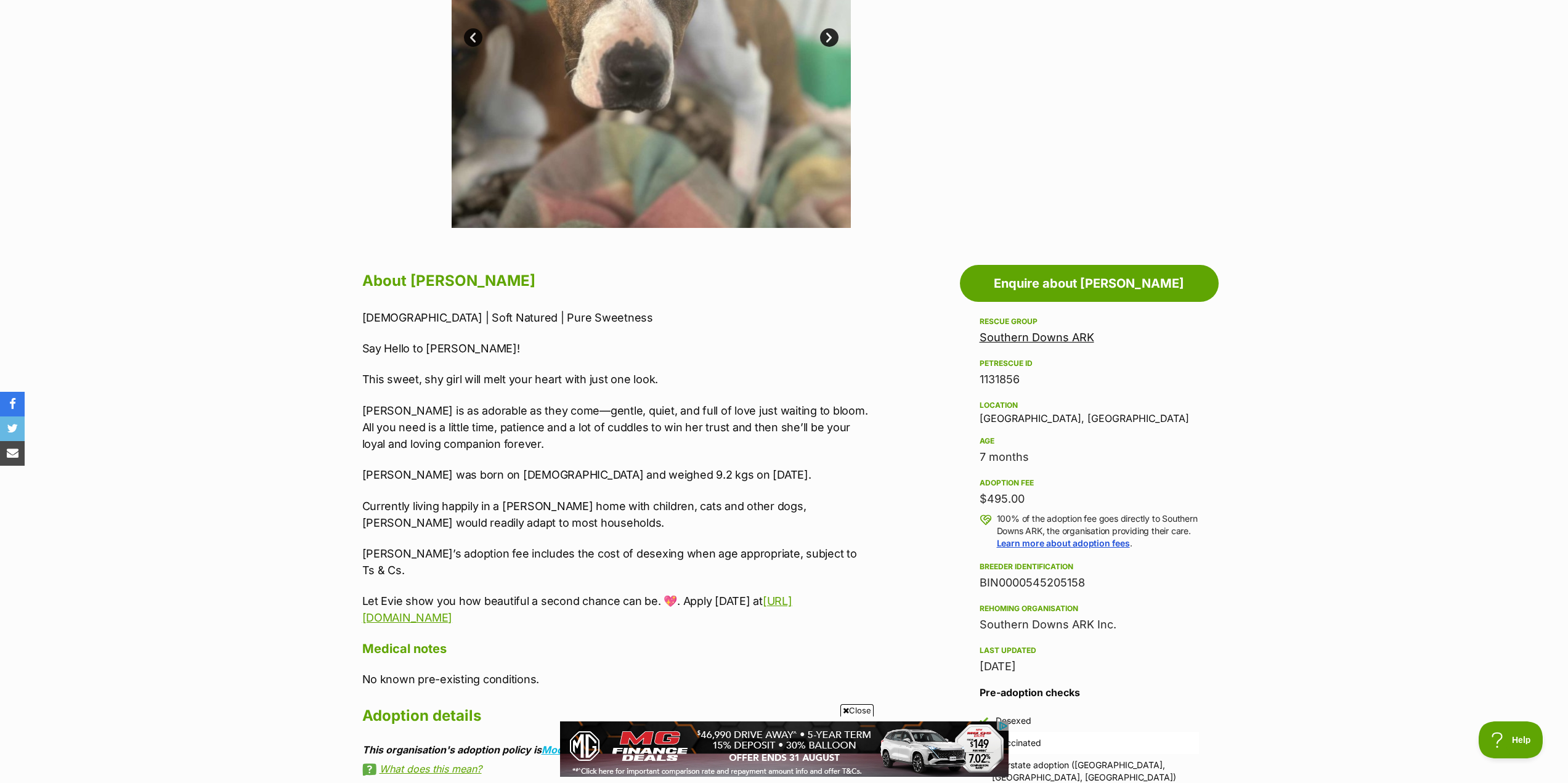
scroll to position [431, 0]
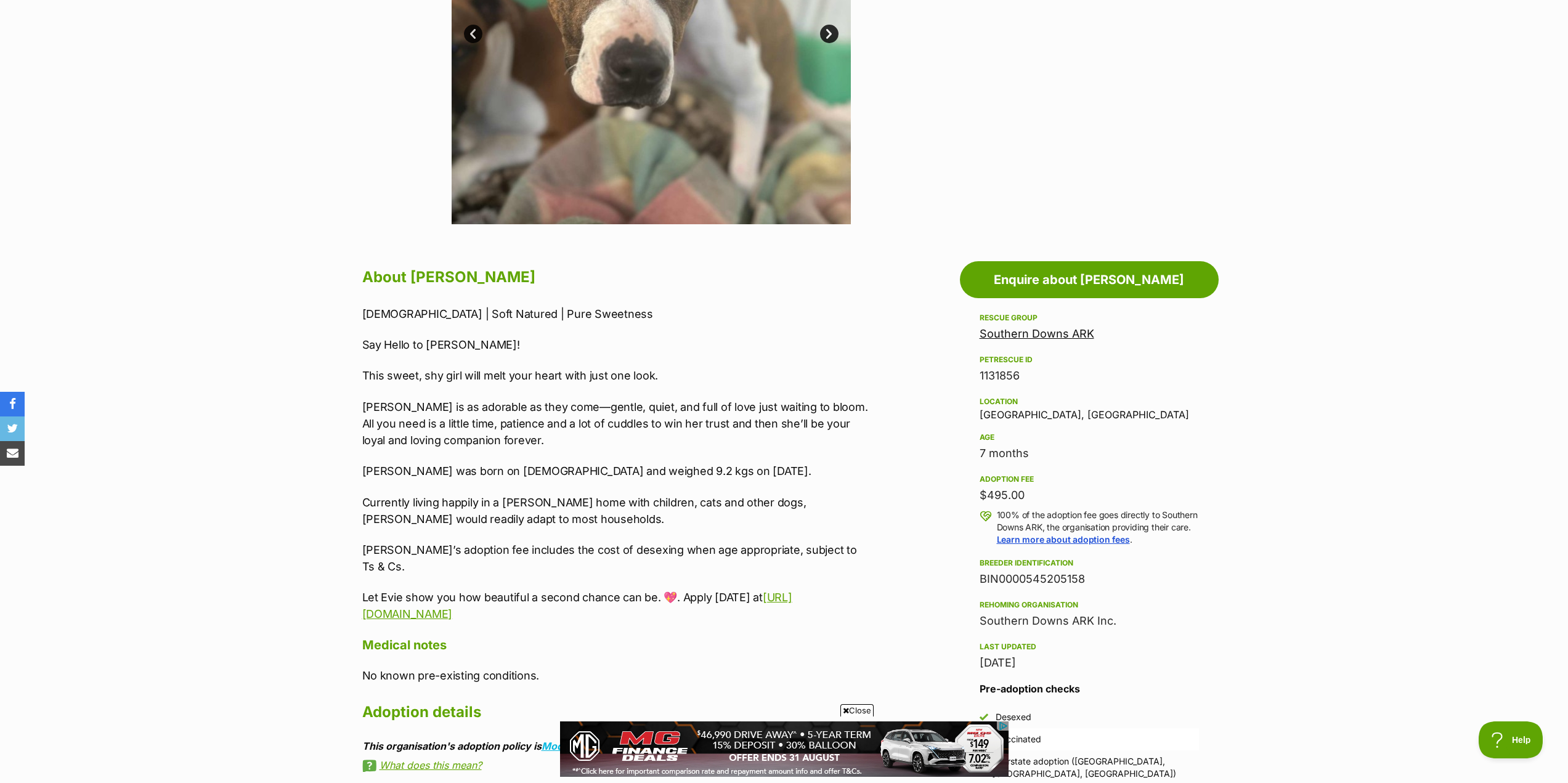
click at [1057, 332] on link "Southern Downs ARK" at bounding box center [1037, 333] width 115 height 13
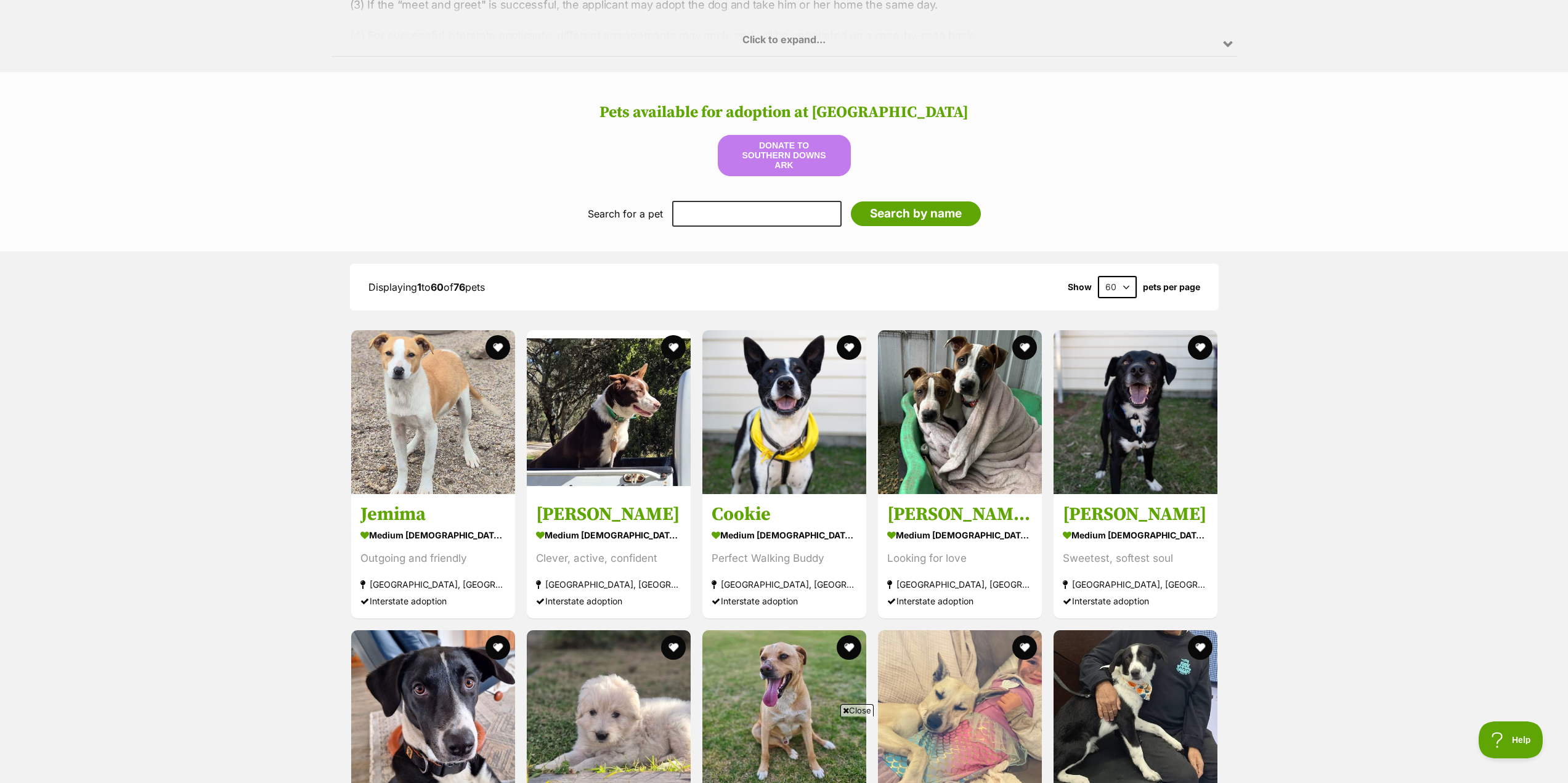
scroll to position [1047, 0]
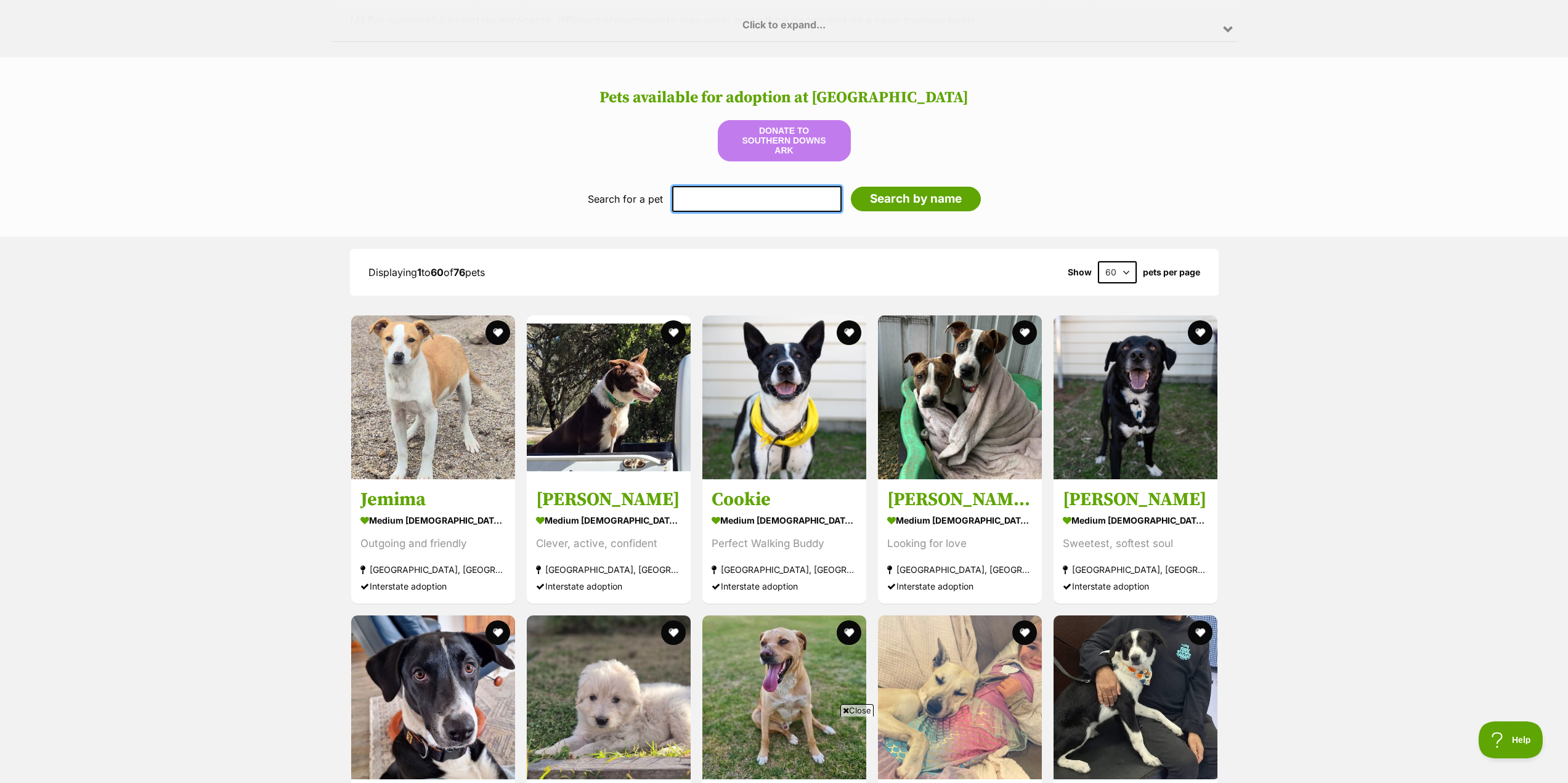
click at [723, 194] on input "text" at bounding box center [756, 199] width 169 height 26
type input "evie"
click at [899, 191] on input "Search by name" at bounding box center [915, 199] width 130 height 25
